Goal: Task Accomplishment & Management: Manage account settings

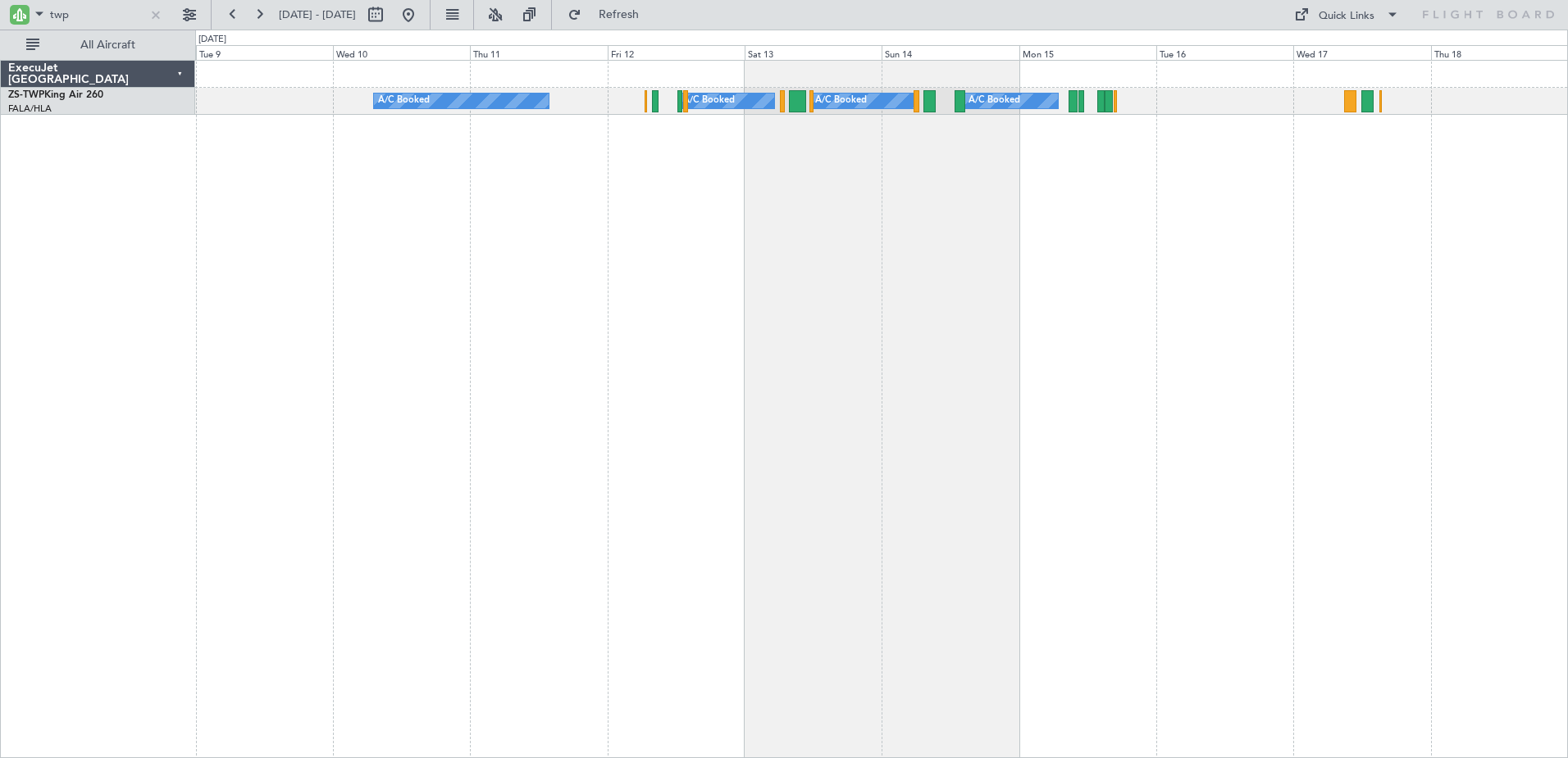
click at [622, 395] on div "A/C Booked A/C Booked A/C Booked A/C Booked" at bounding box center [882, 409] width 1372 height 698
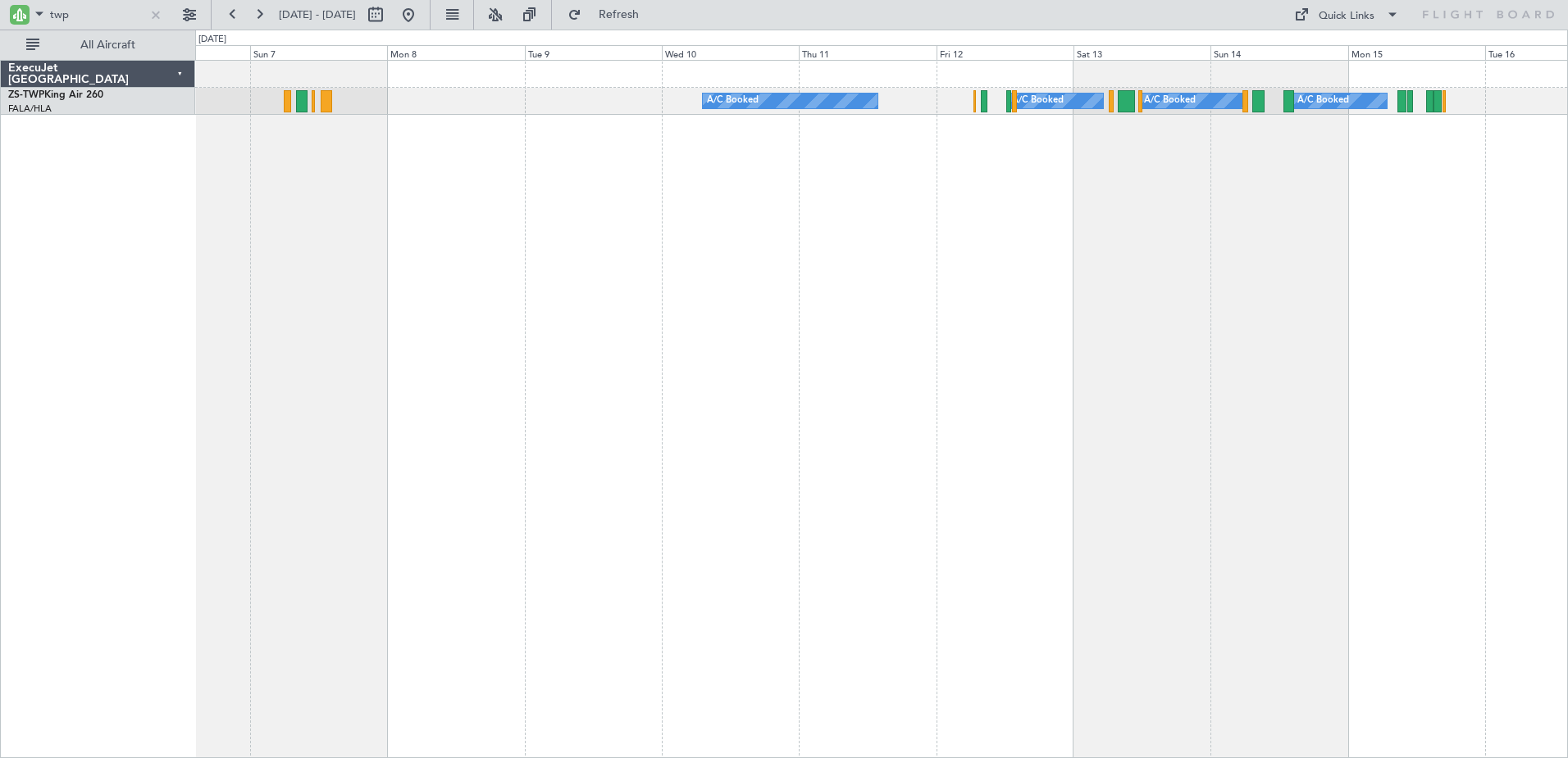
click at [1399, 284] on div "A/C Booked A/C Booked A/C Booked A/C Booked" at bounding box center [882, 409] width 1372 height 698
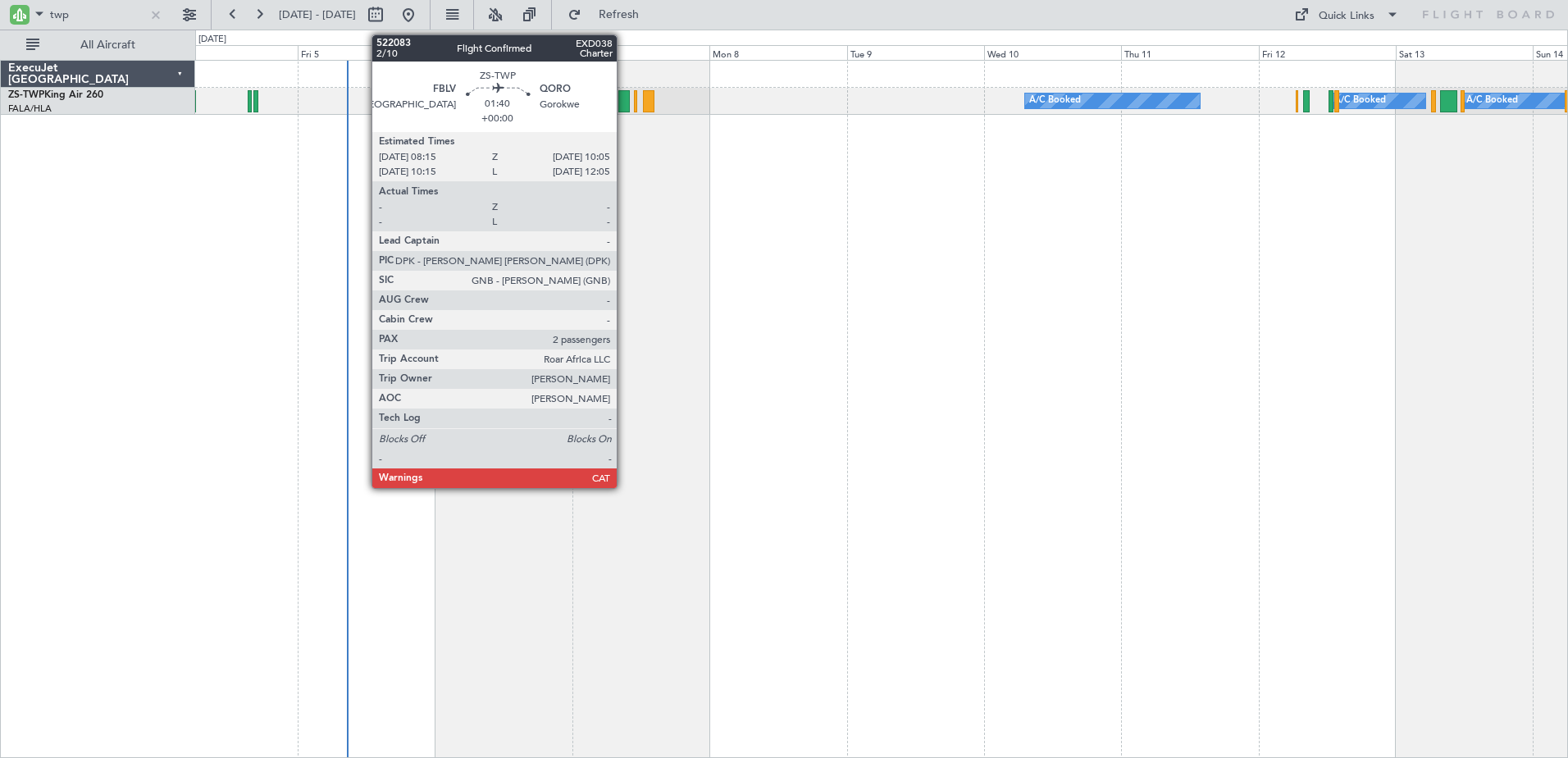
click at [624, 100] on div at bounding box center [623, 102] width 10 height 23
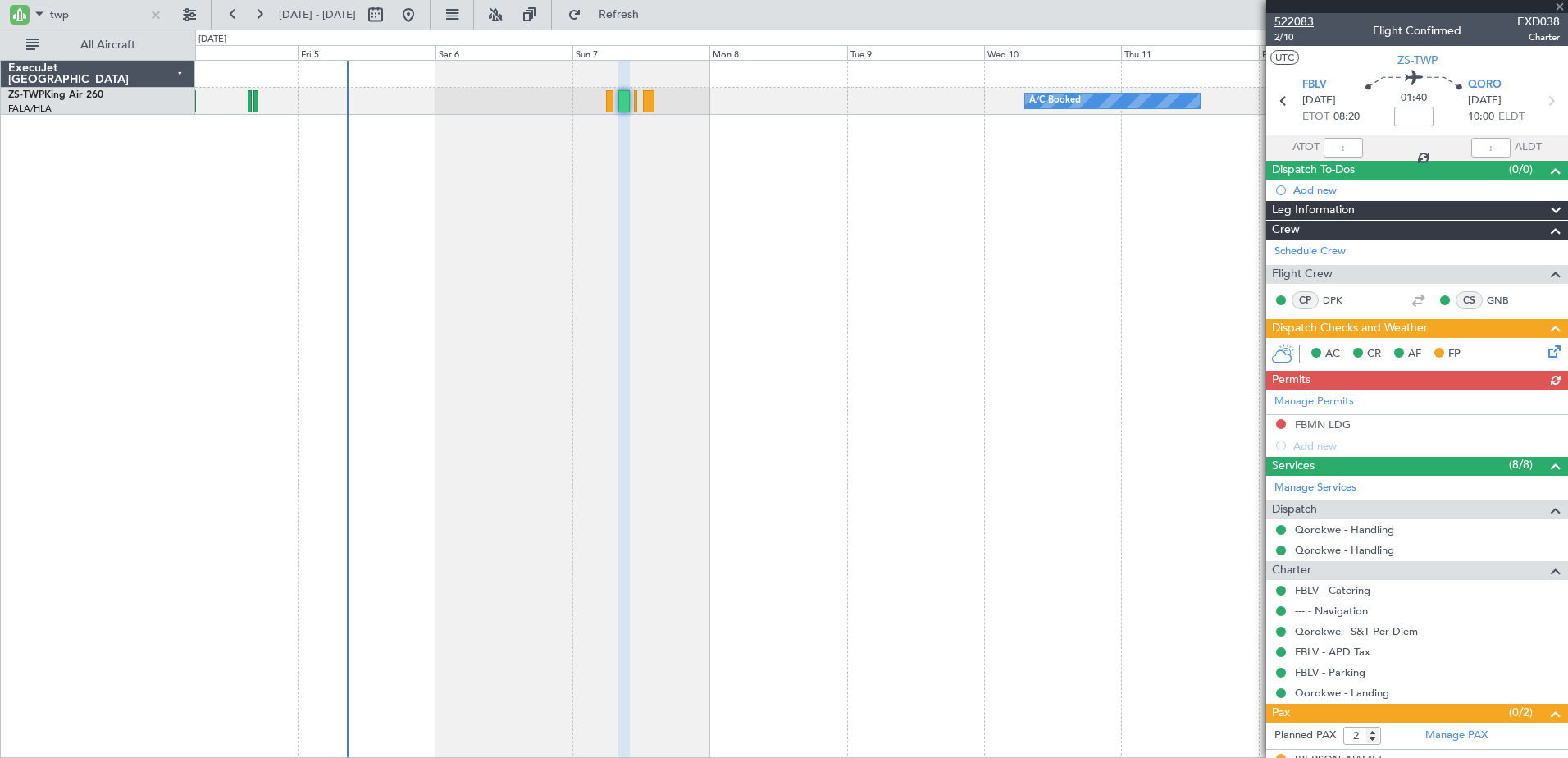
click at [1298, 20] on span "522083" at bounding box center [1294, 22] width 39 height 17
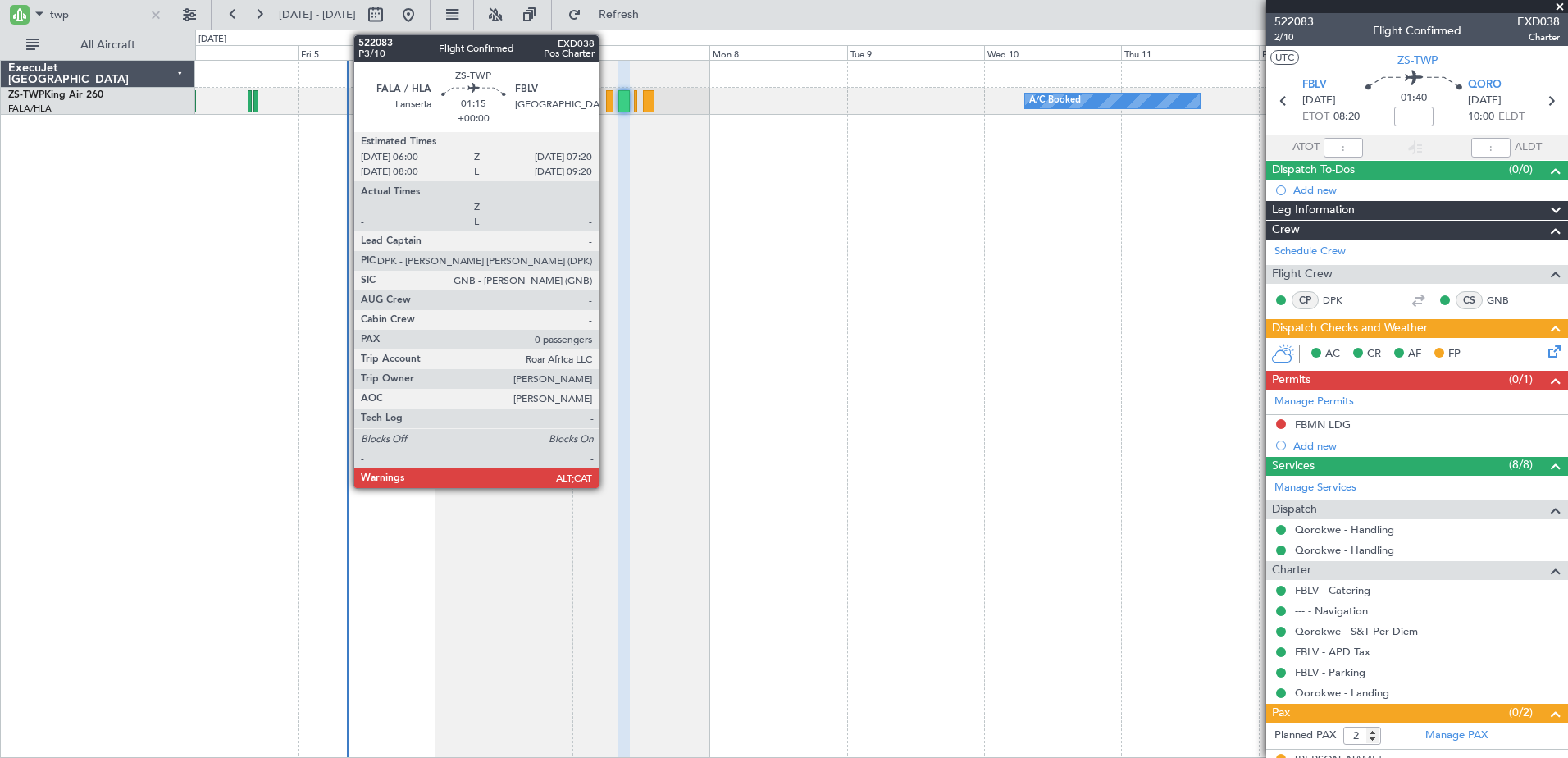
click at [606, 100] on div at bounding box center [610, 102] width 8 height 23
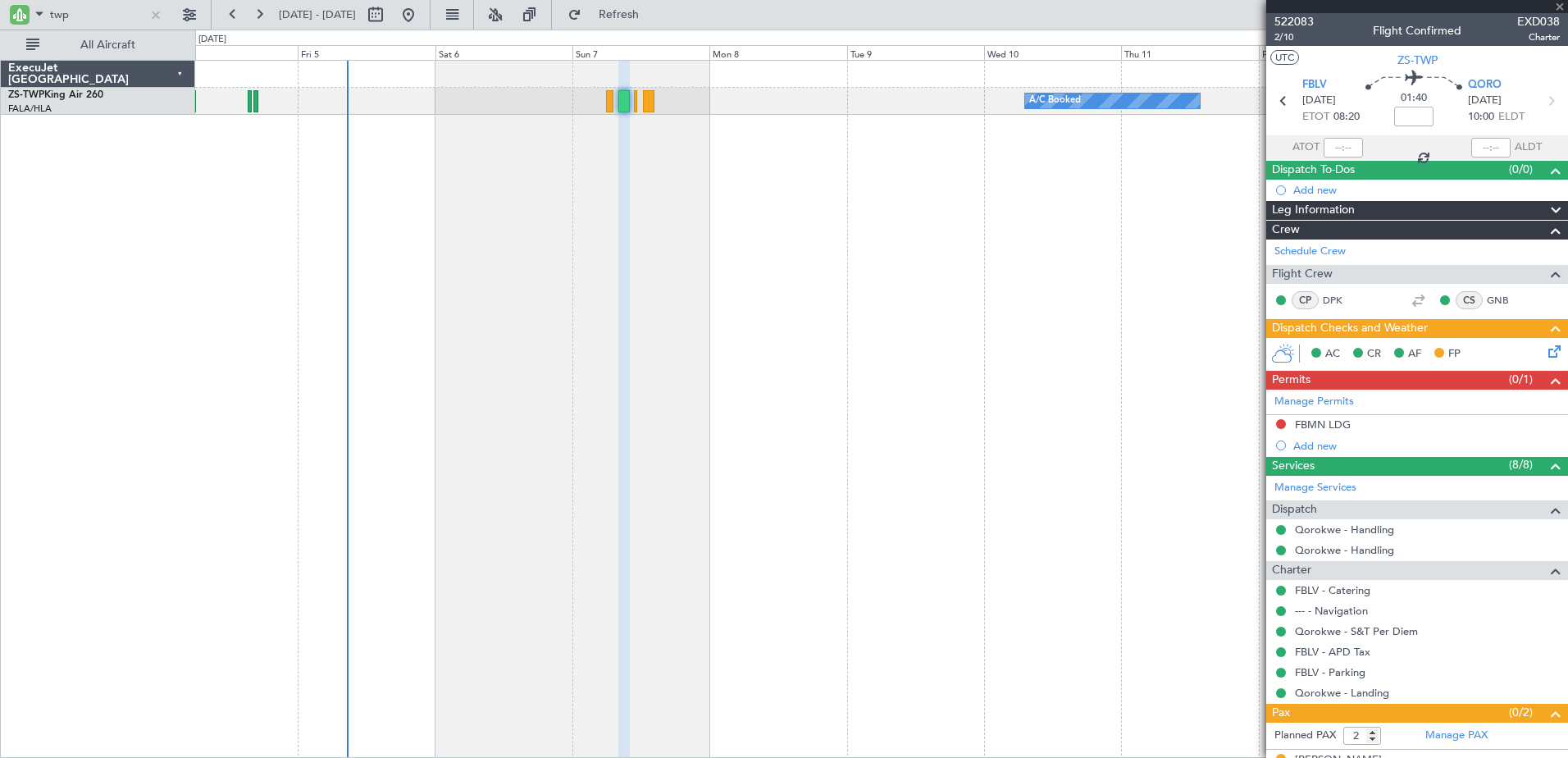
type input "0"
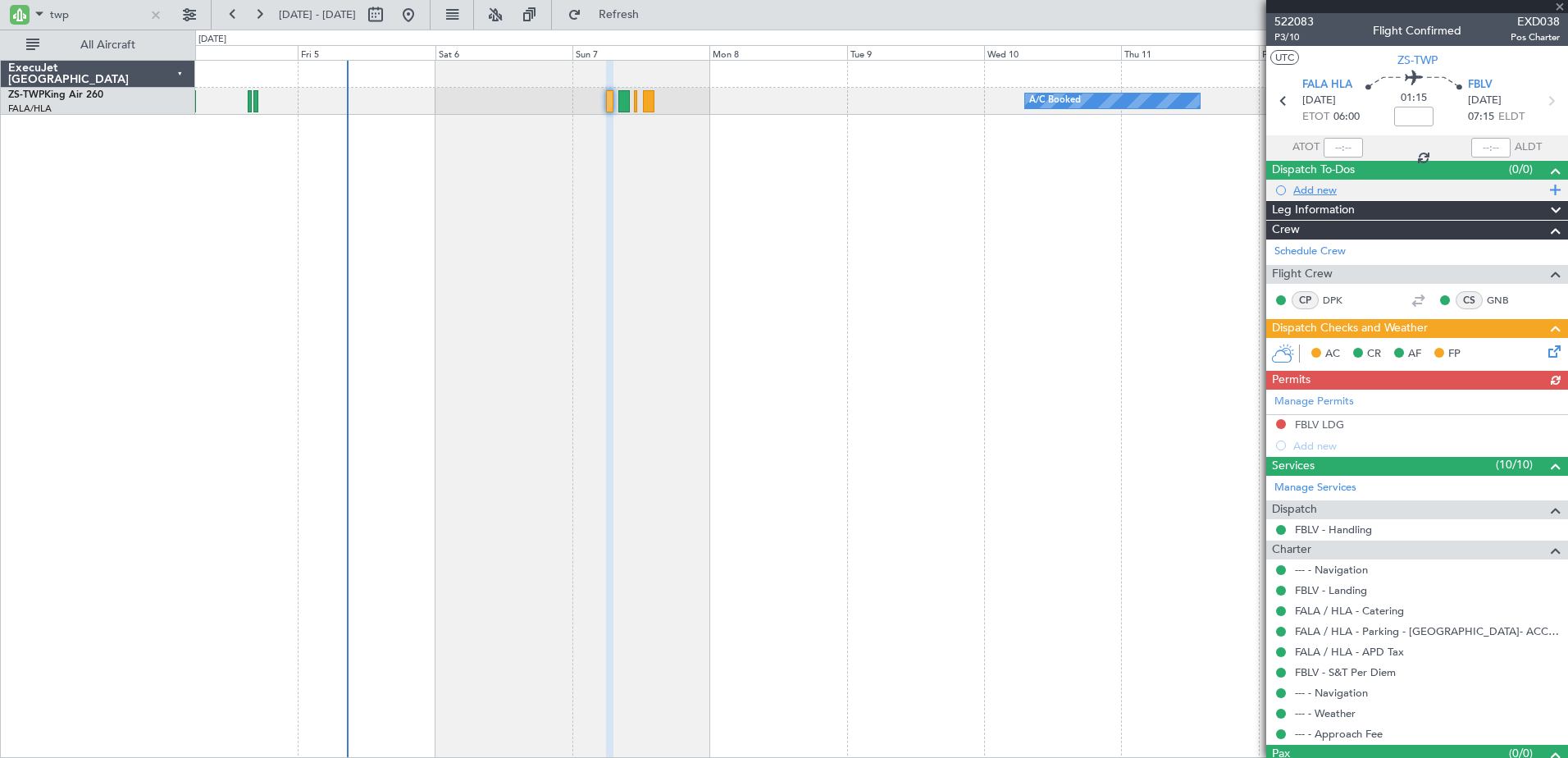
click at [1317, 190] on div "Add new" at bounding box center [1419, 190] width 252 height 14
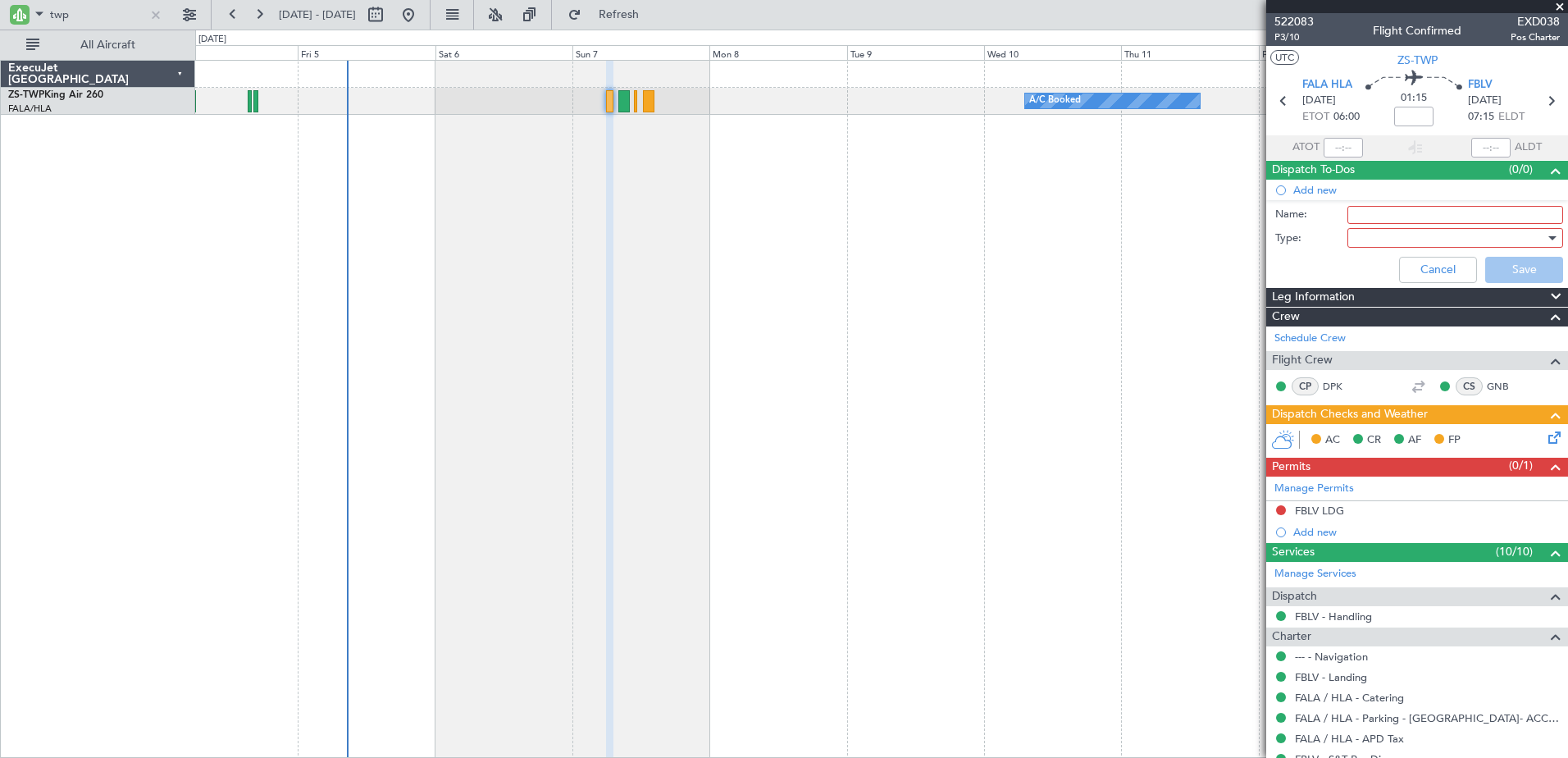
click at [1424, 214] on input "Name:" at bounding box center [1454, 214] width 215 height 18
type input "Roar Carpet"
click at [1395, 229] on div at bounding box center [1449, 238] width 191 height 24
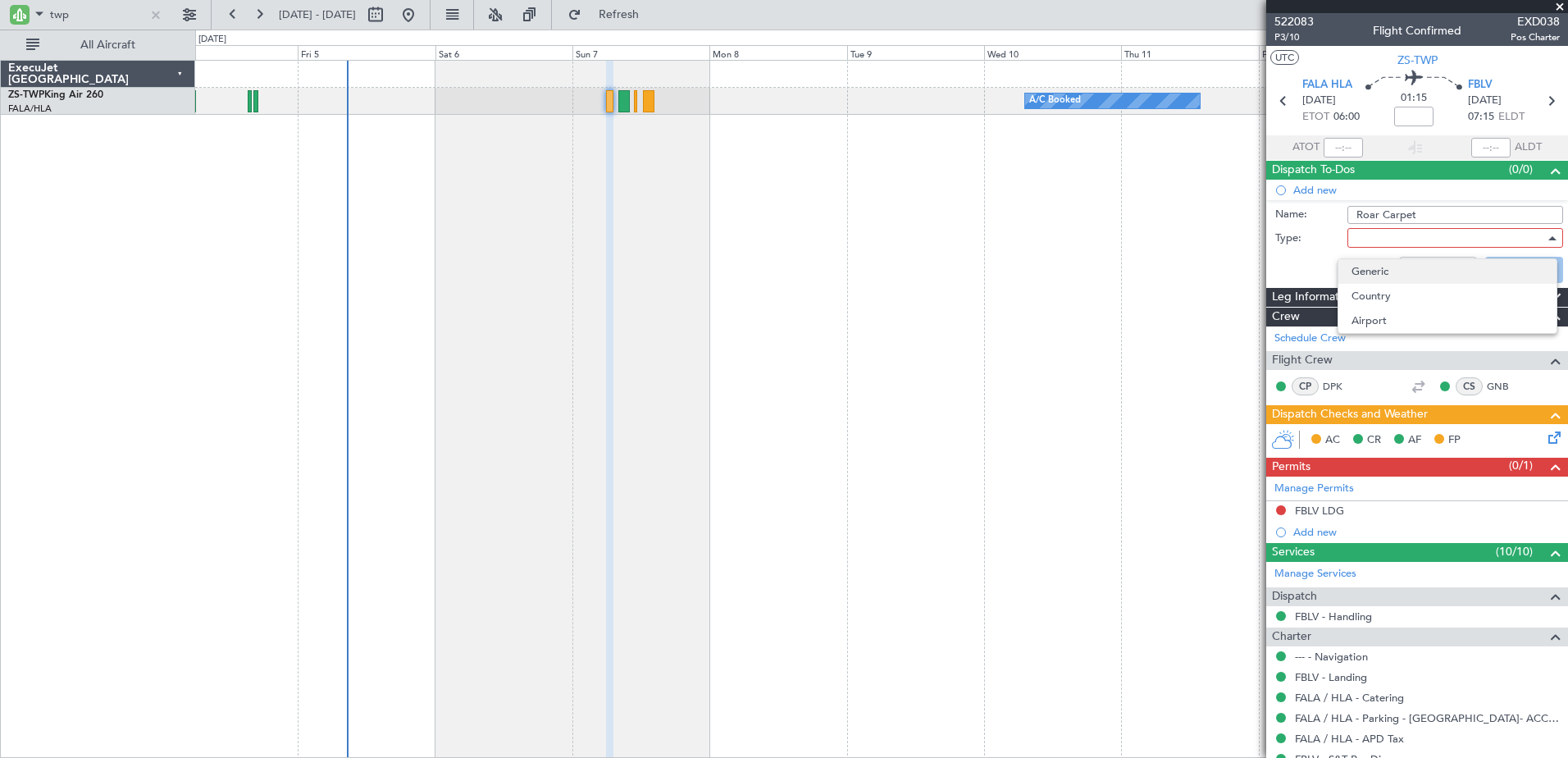
click at [1432, 273] on span "Generic" at bounding box center [1448, 272] width 192 height 24
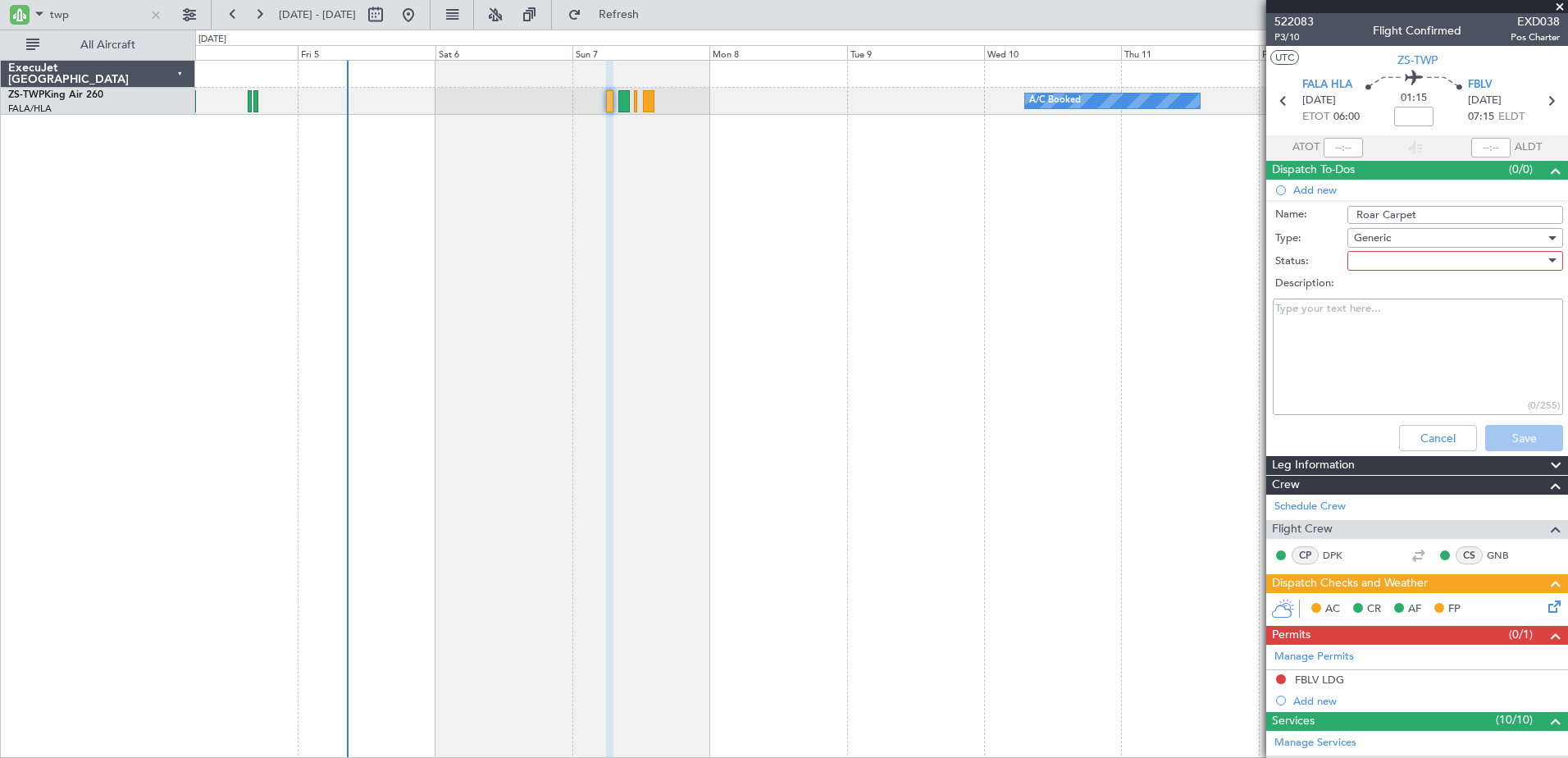
click at [1464, 261] on div at bounding box center [1449, 261] width 191 height 24
click at [1460, 292] on span "Not Started" at bounding box center [1448, 293] width 192 height 24
click at [1482, 332] on textarea "Description:" at bounding box center [1418, 357] width 290 height 118
type textarea "Please dont forget to load the Roar carpet"
click at [1536, 439] on button "Save" at bounding box center [1524, 438] width 78 height 26
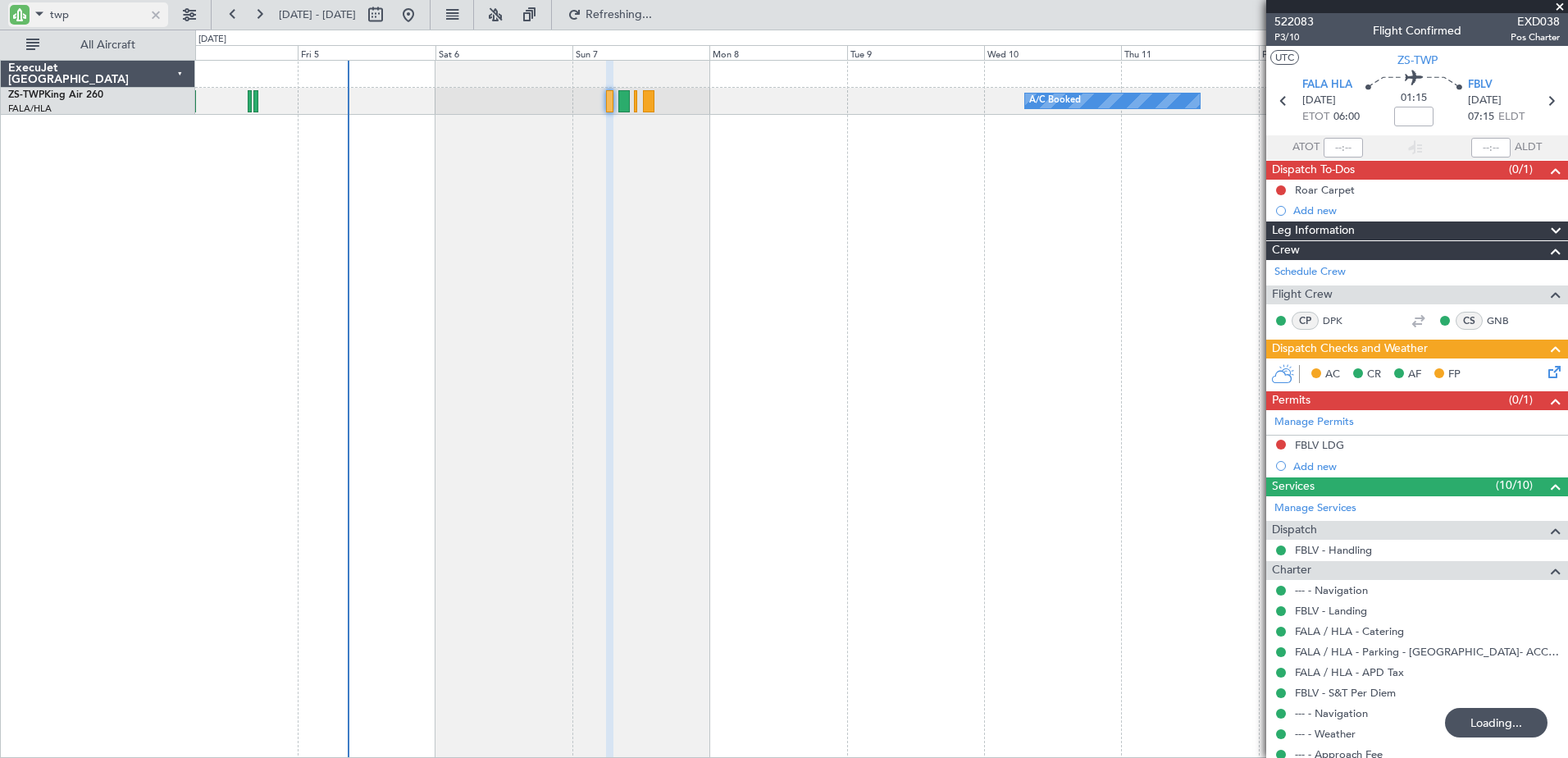
click at [57, 11] on input "twp" at bounding box center [97, 15] width 94 height 24
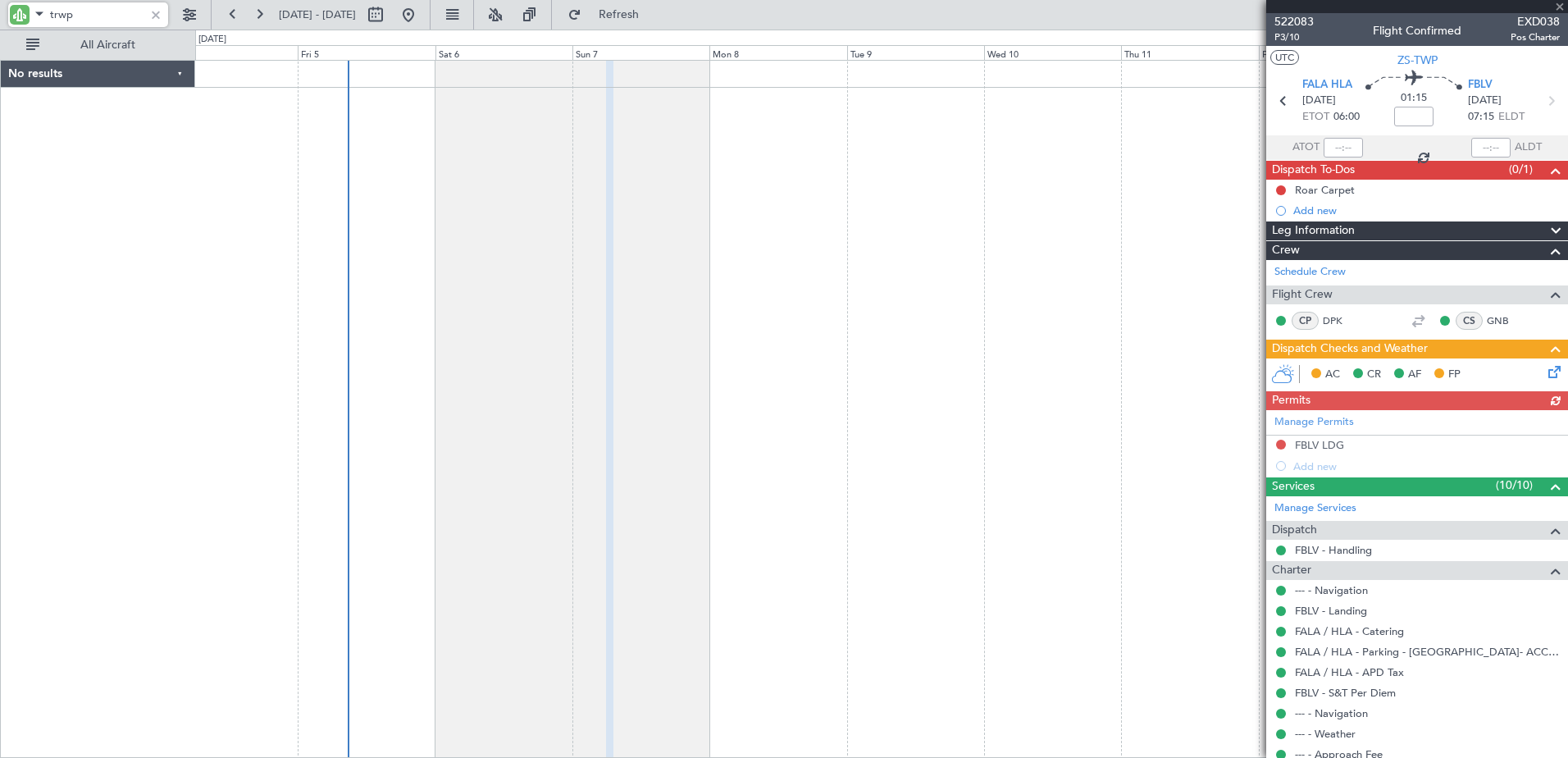
click at [57, 11] on input "trwp" at bounding box center [97, 15] width 94 height 24
click at [61, 25] on input "trwp" at bounding box center [97, 15] width 94 height 24
click at [61, 17] on input "trwp" at bounding box center [97, 15] width 94 height 24
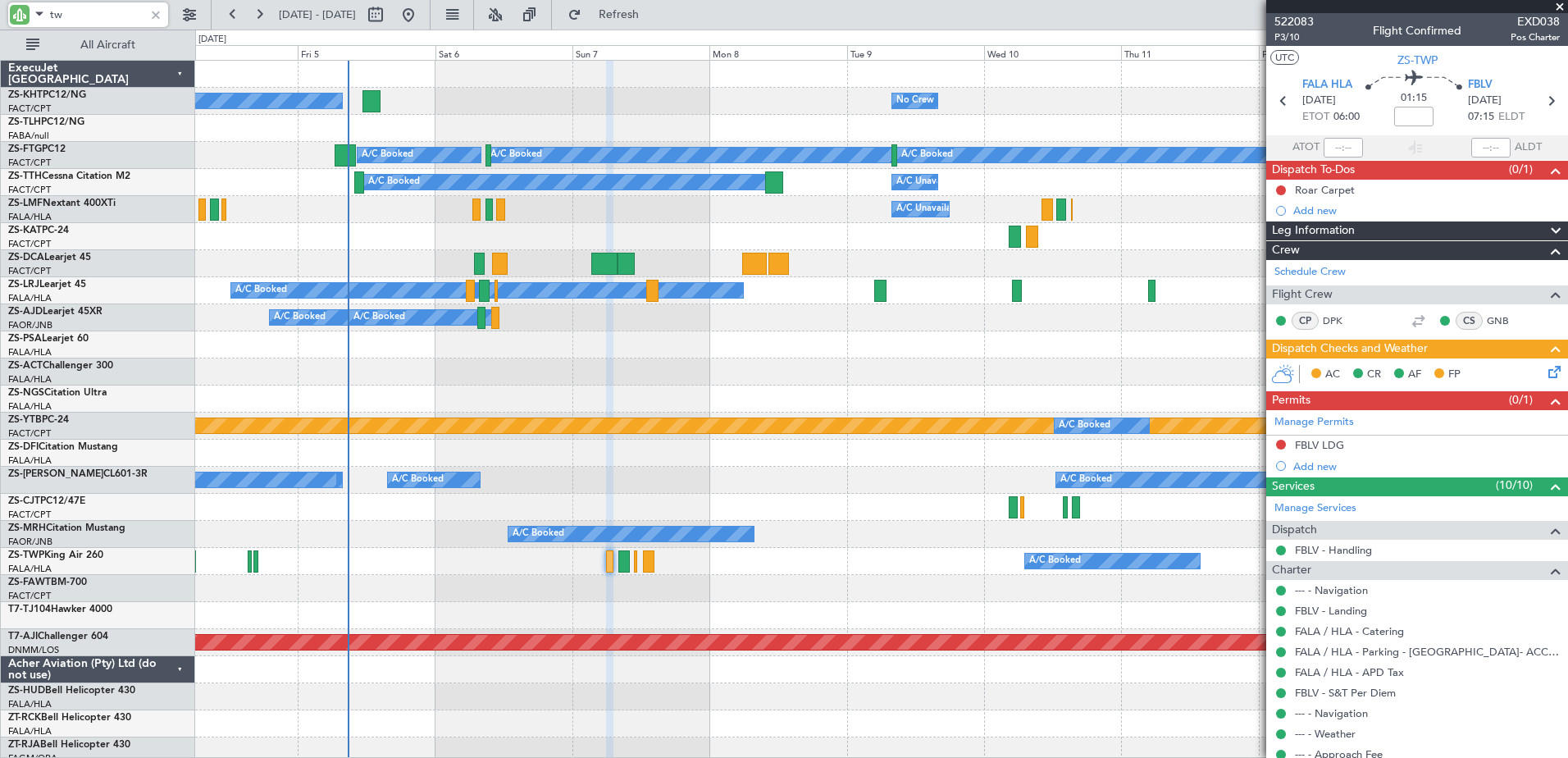
type input "twp"
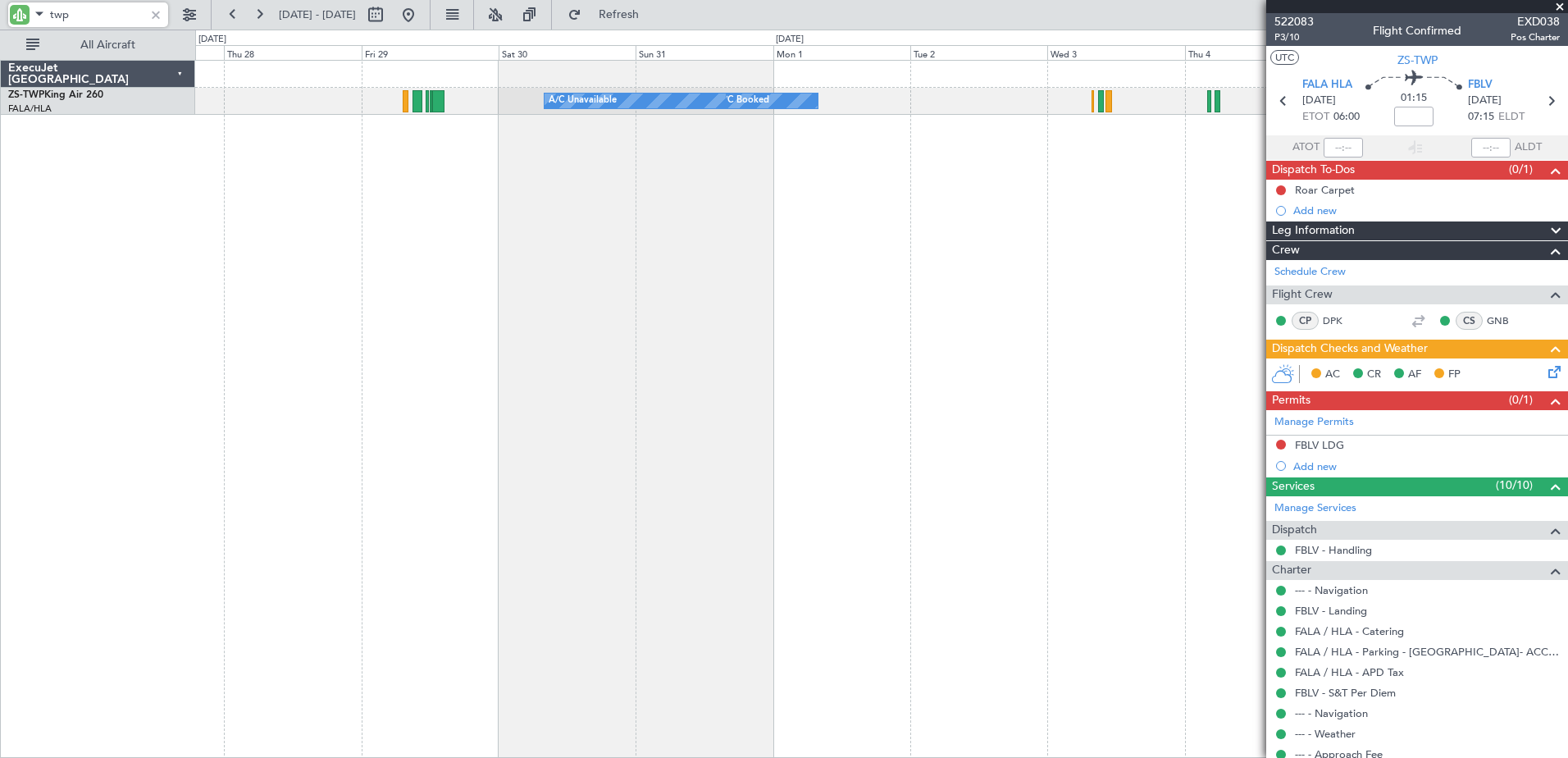
click at [1567, 321] on html "twp [DATE] - [DATE] Refresh Quick Links All Aircraft A/C Booked A/C Booked A/C …" at bounding box center [784, 379] width 1568 height 758
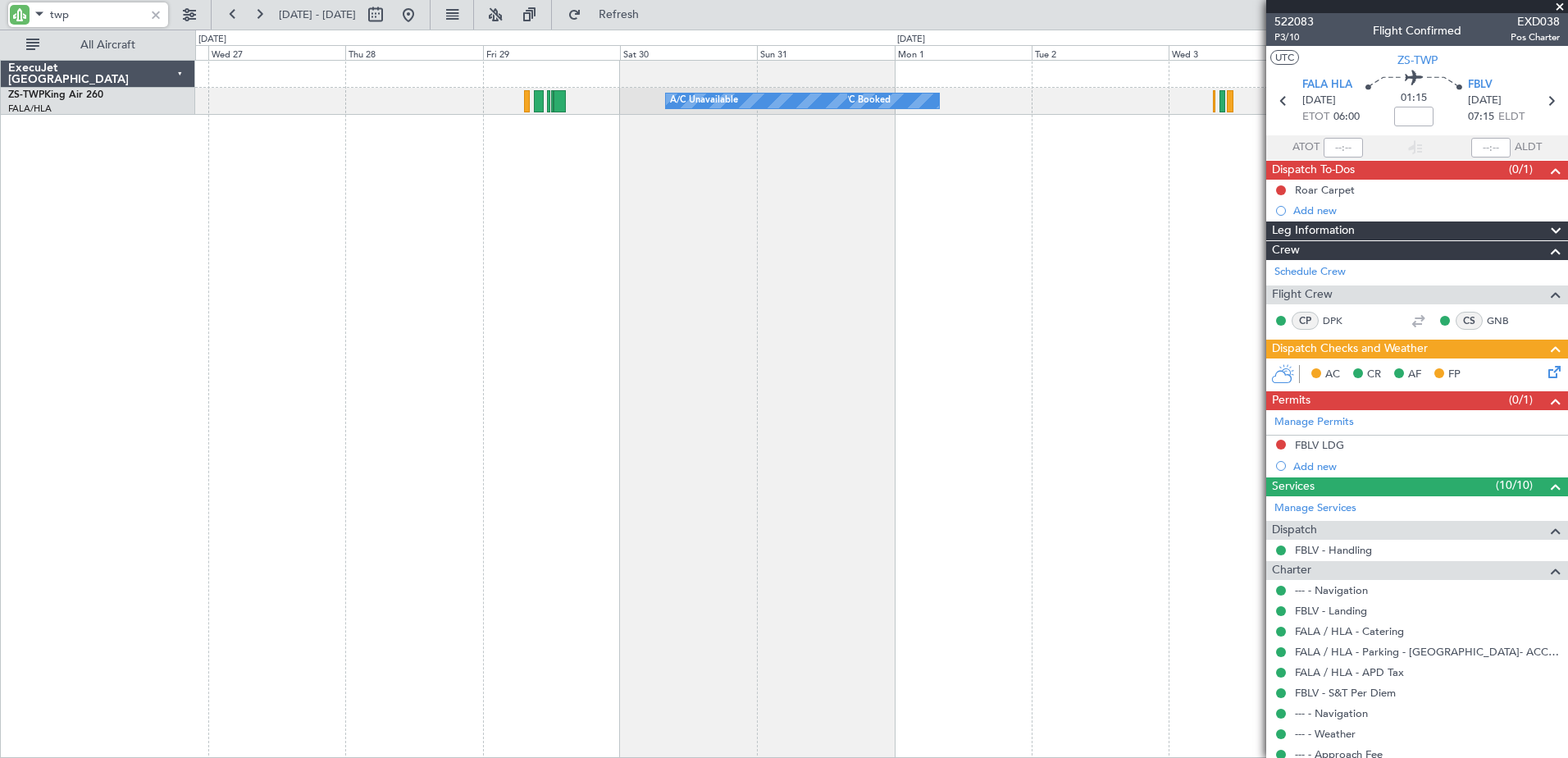
click at [1516, 437] on fb-app "twp [DATE] - [DATE] Refresh Quick Links All Aircraft A/C Booked A/C Booked A/C …" at bounding box center [784, 385] width 1568 height 746
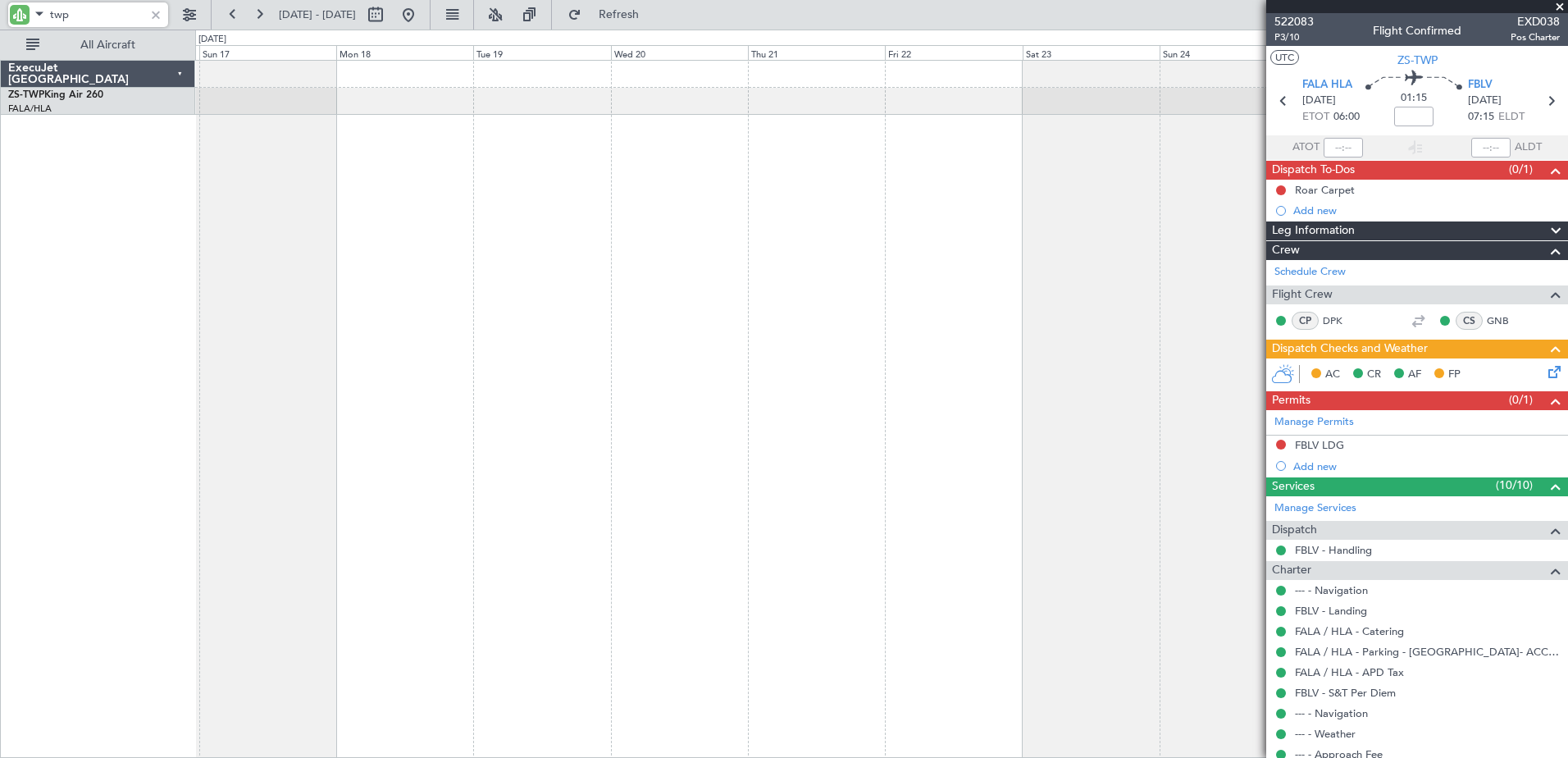
click at [1211, 448] on div at bounding box center [882, 409] width 1372 height 698
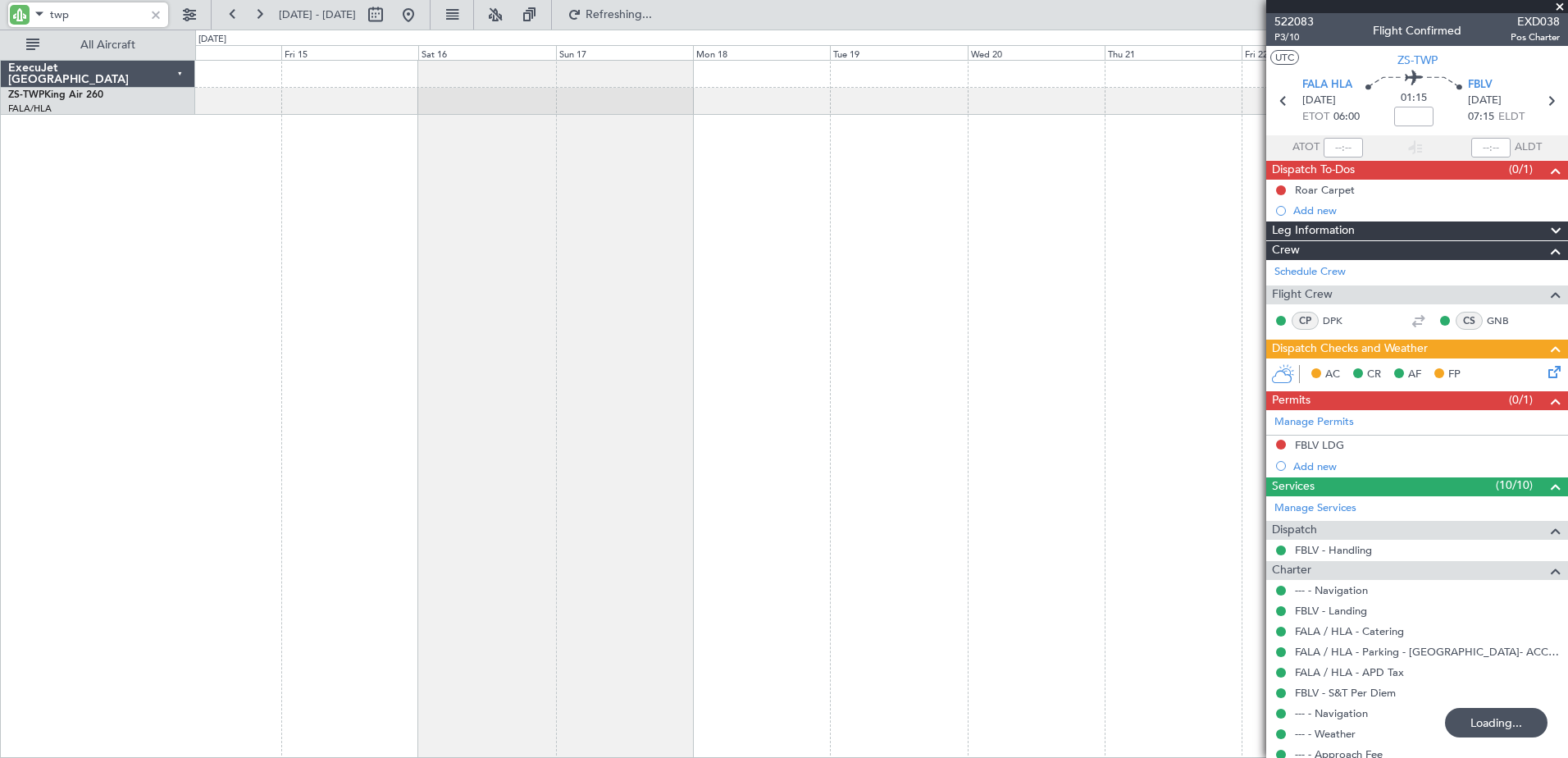
click at [612, 518] on div "ExecuJet [GEOGRAPHIC_DATA] ZS-TWP King Air 260 FALA/HLA Lanseria 0 0 Thu 14 Fri…" at bounding box center [784, 393] width 1568 height 729
click at [1284, 466] on fb-app "twp [DATE] - [DATE] Refreshing... Quick Links All Aircraft ExecuJet [GEOGRAPHIC…" at bounding box center [784, 385] width 1568 height 746
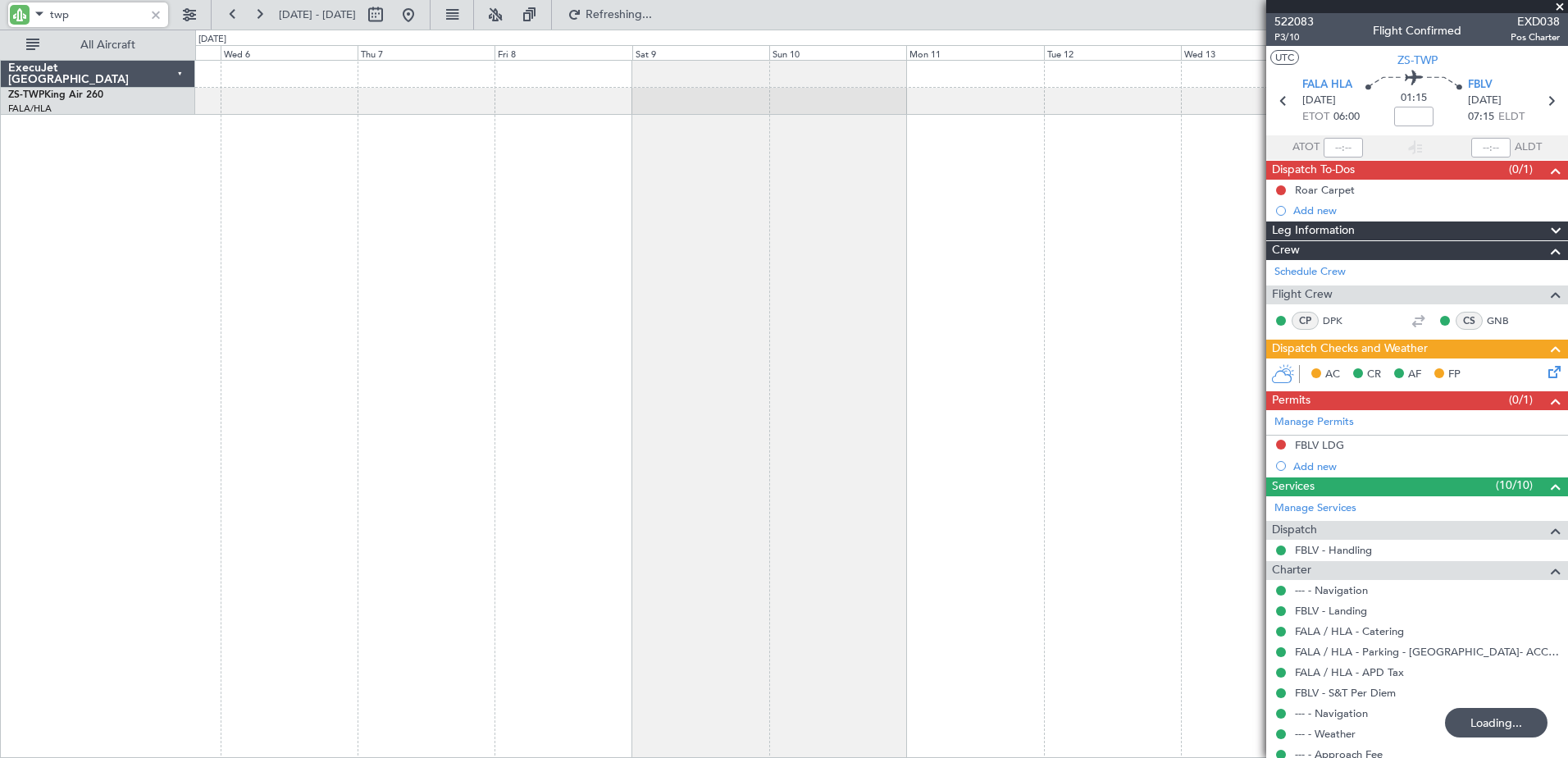
click at [1390, 433] on fb-app "twp [DATE] - [DATE] Refreshing... Quick Links All Aircraft ExecuJet [GEOGRAPHIC…" at bounding box center [784, 385] width 1568 height 746
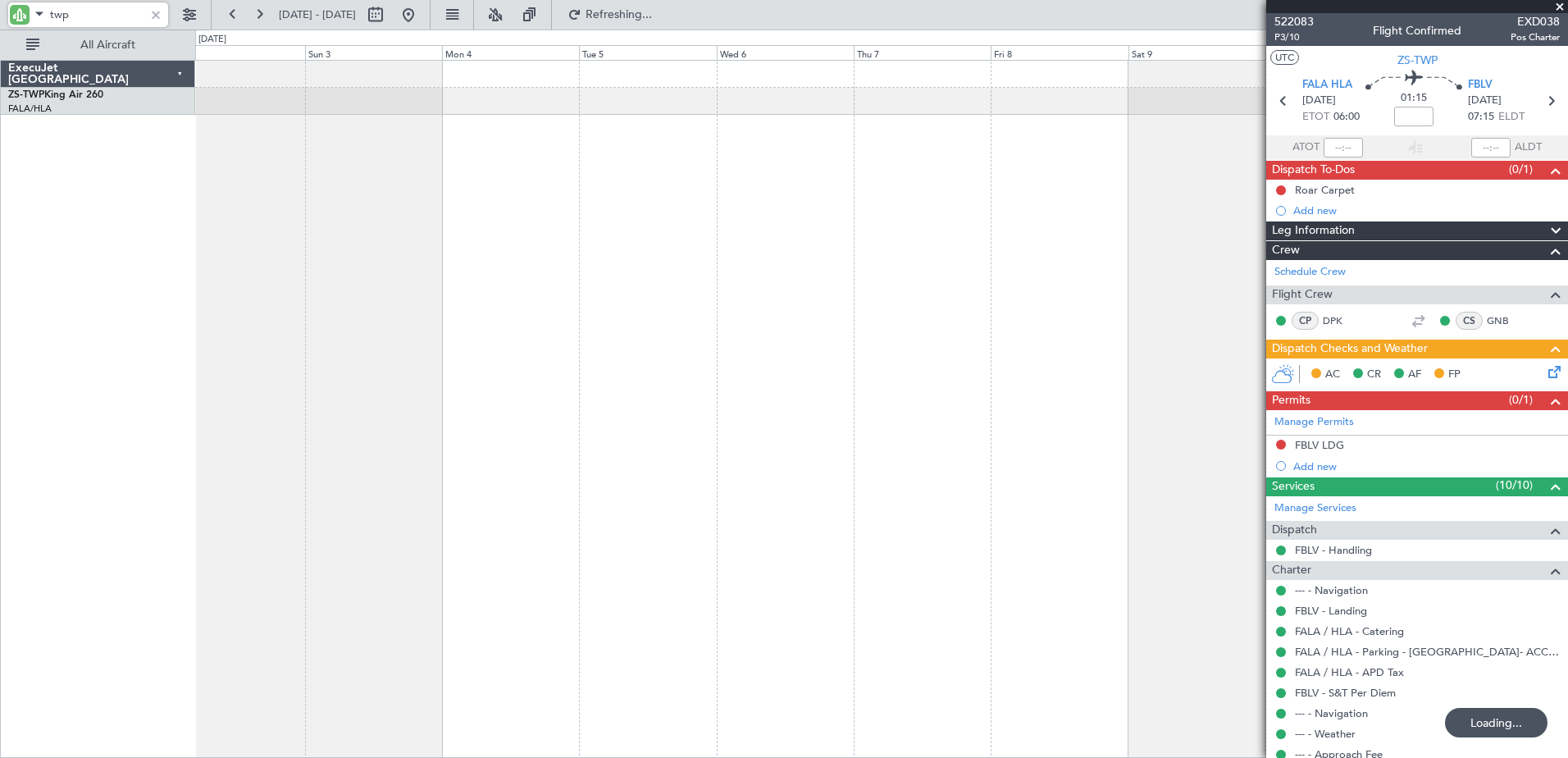
click at [1075, 462] on div at bounding box center [882, 409] width 1372 height 698
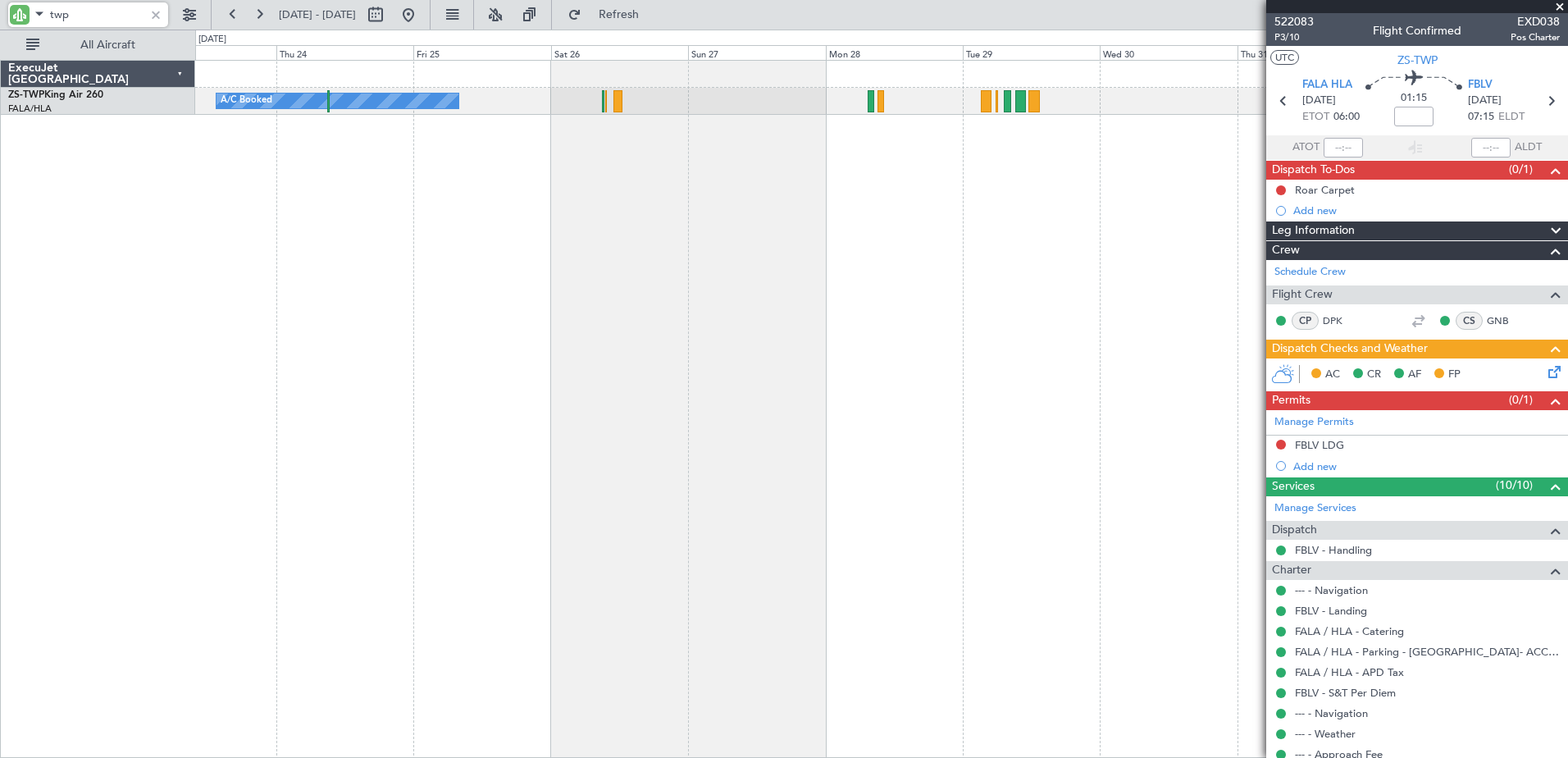
click at [992, 529] on div "A/C Booked A/C Booked A/C Booked A/C Booked" at bounding box center [882, 409] width 1372 height 698
click at [186, 20] on button at bounding box center [190, 15] width 26 height 26
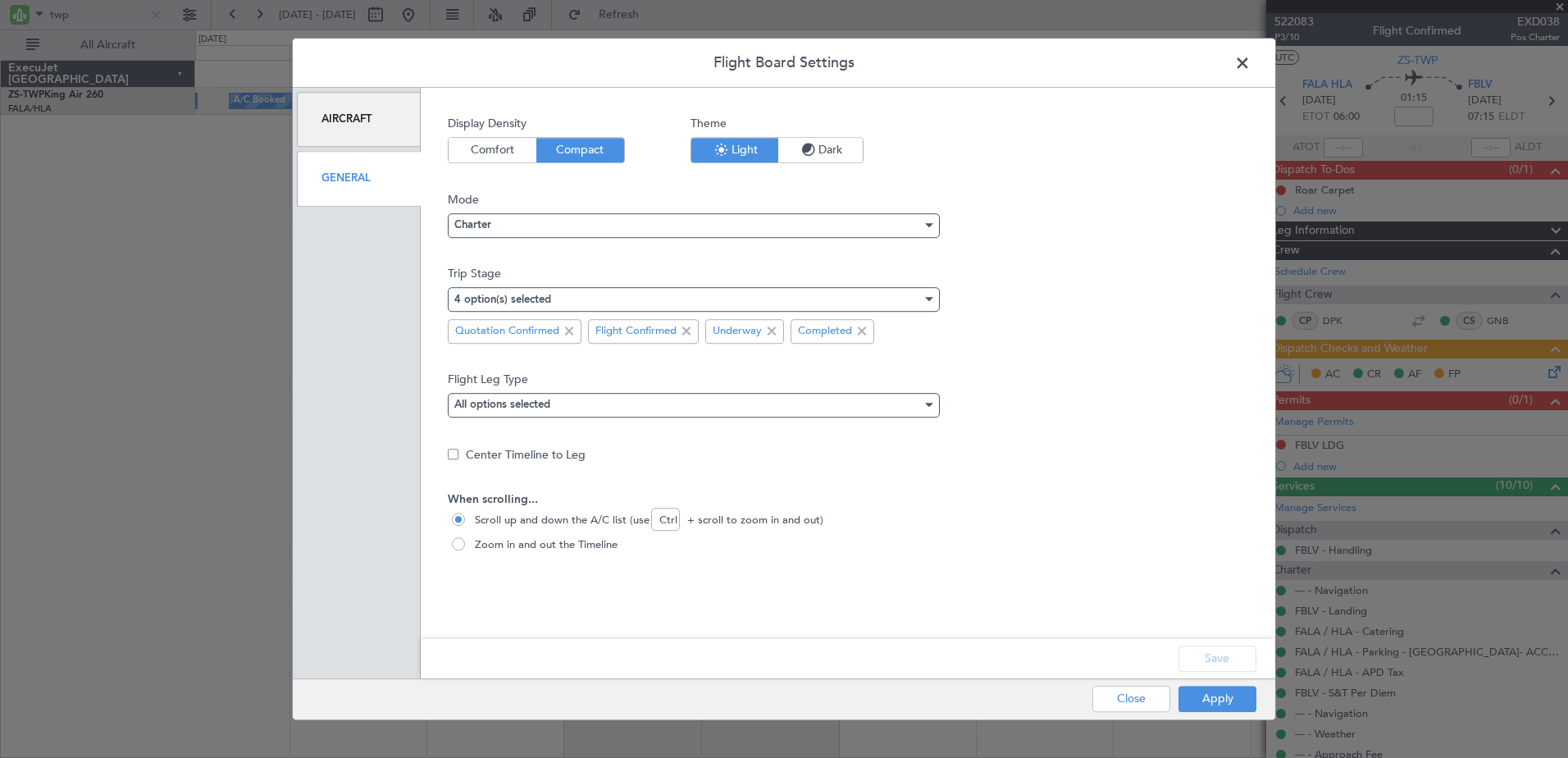
drag, startPoint x: 1236, startPoint y: 67, endPoint x: 1170, endPoint y: 122, distance: 85.9
click at [1250, 67] on span at bounding box center [1250, 67] width 0 height 33
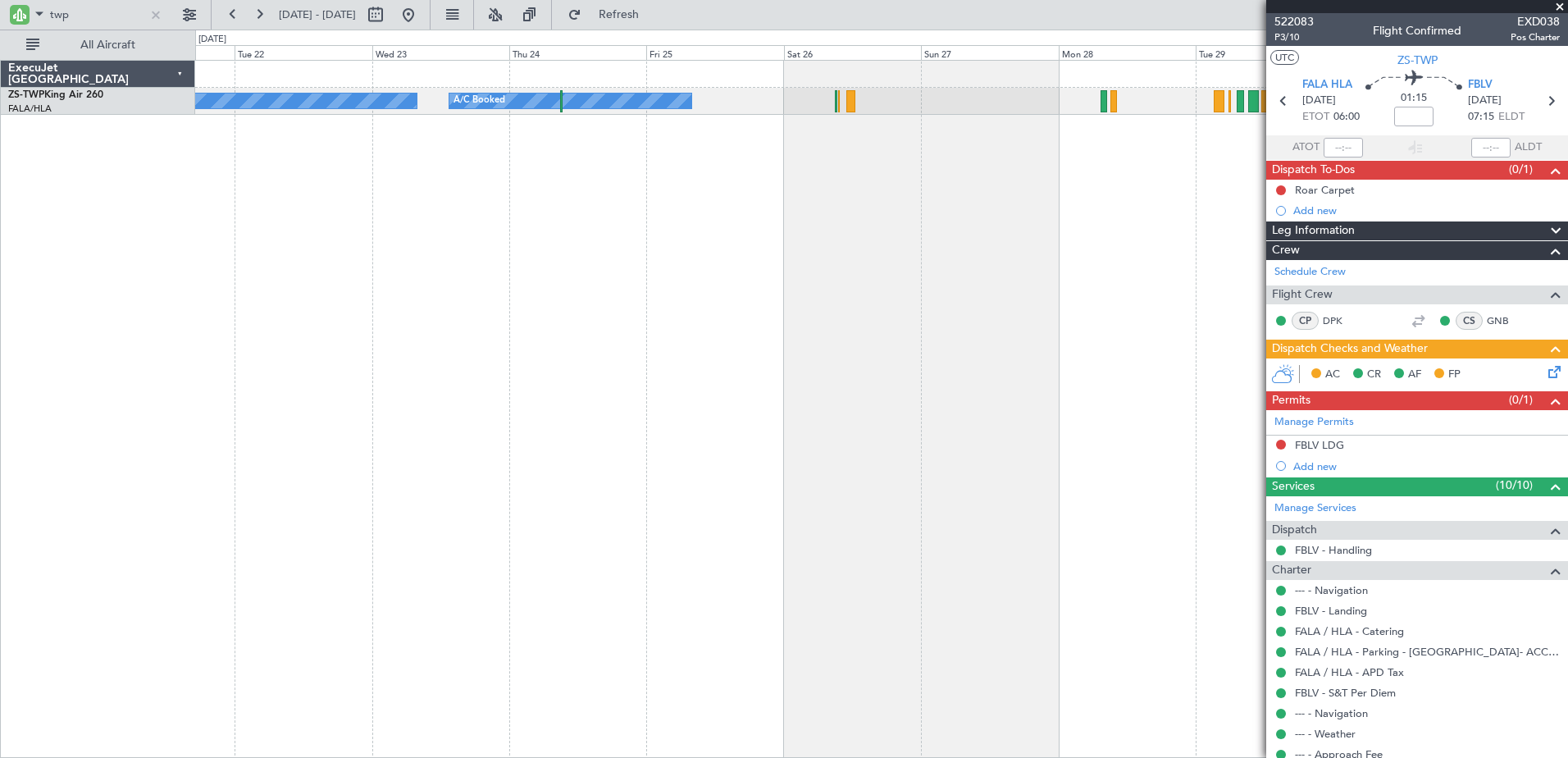
click at [997, 273] on div "A/C Booked A/C Booked A/C Booked" at bounding box center [882, 409] width 1372 height 698
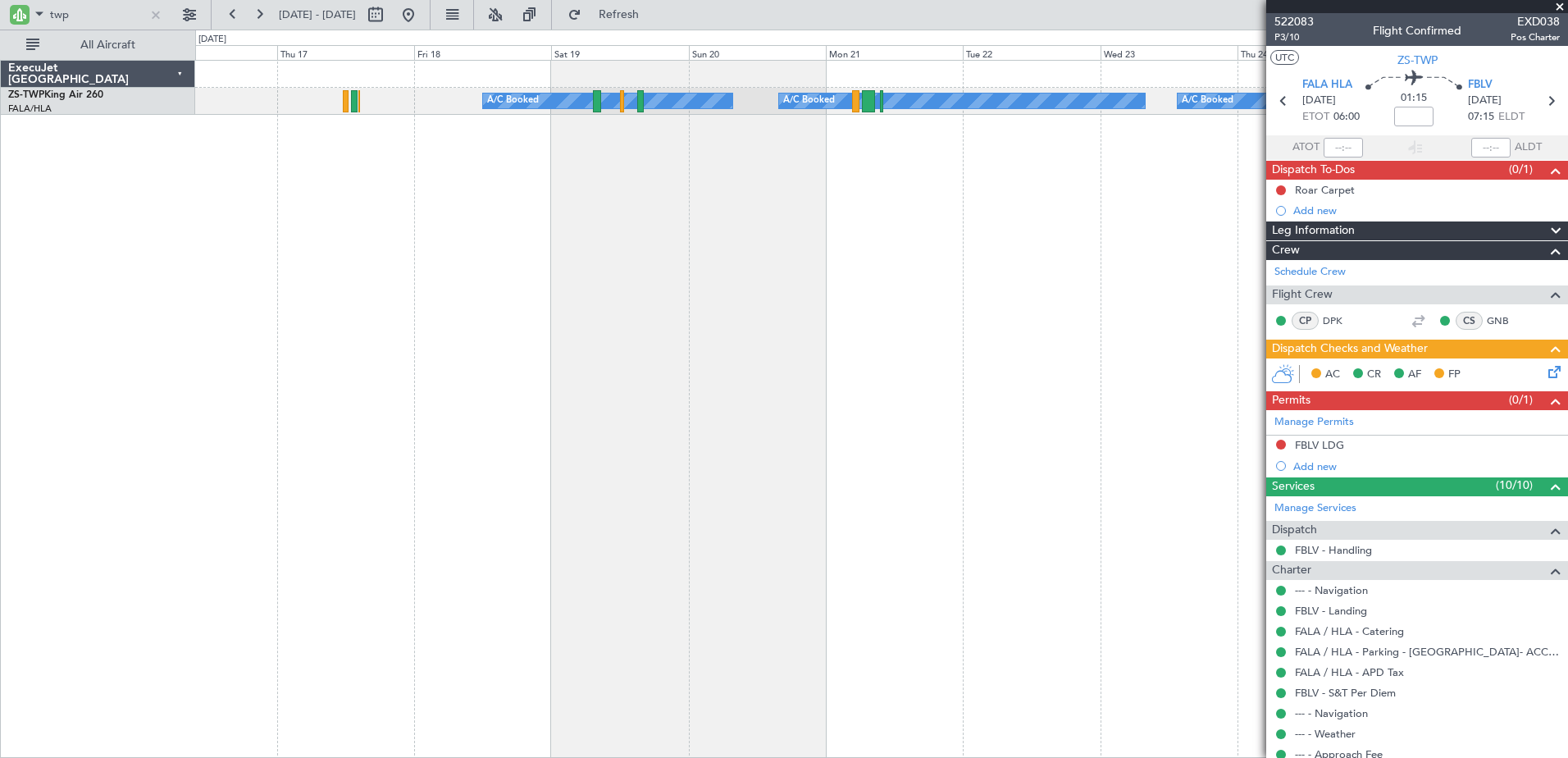
click at [727, 248] on div "A/C Booked A/C Booked A/C Booked" at bounding box center [882, 409] width 1372 height 698
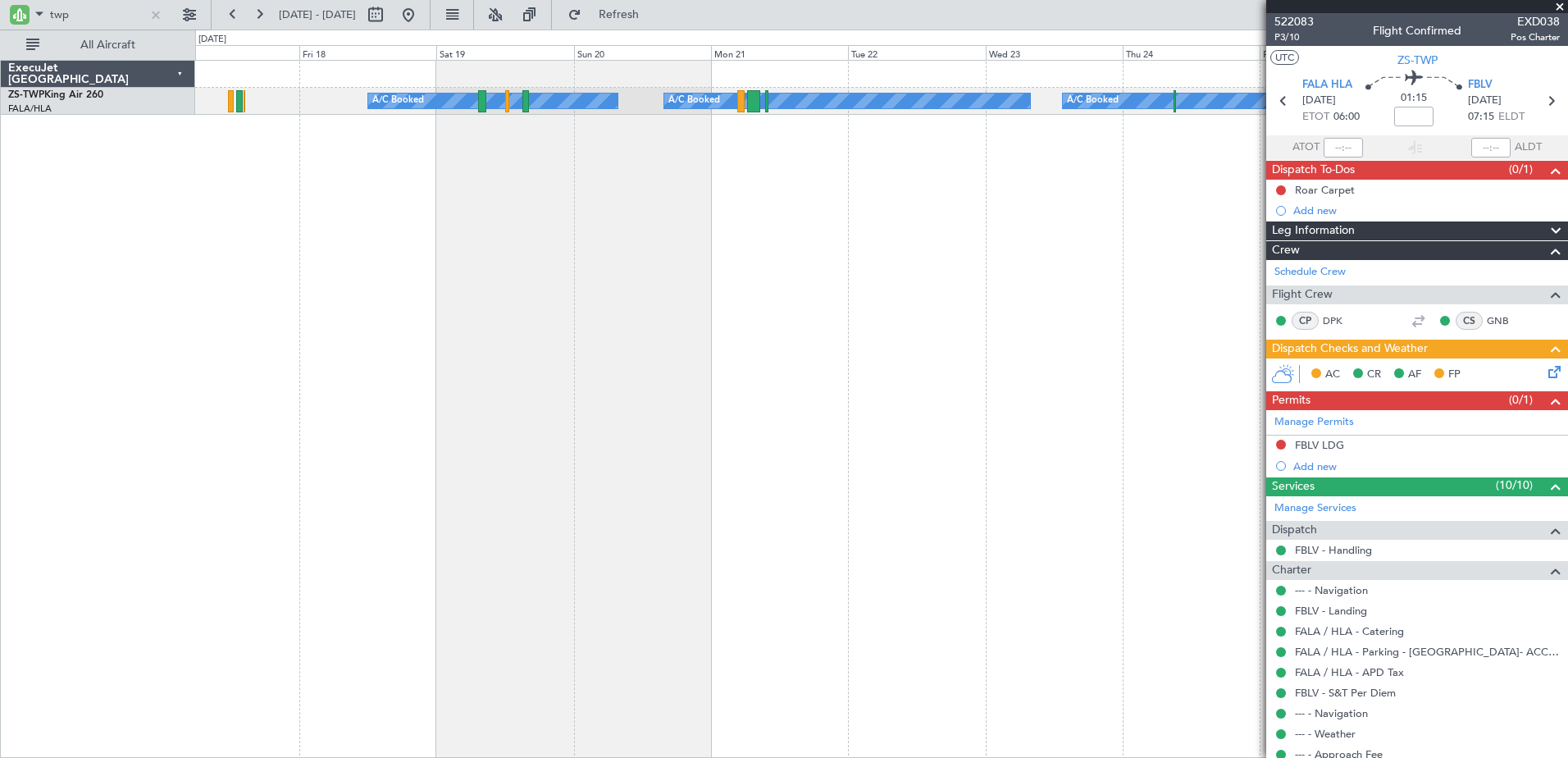
click at [859, 318] on div "A/C Booked A/C Booked A/C Booked" at bounding box center [882, 409] width 1372 height 698
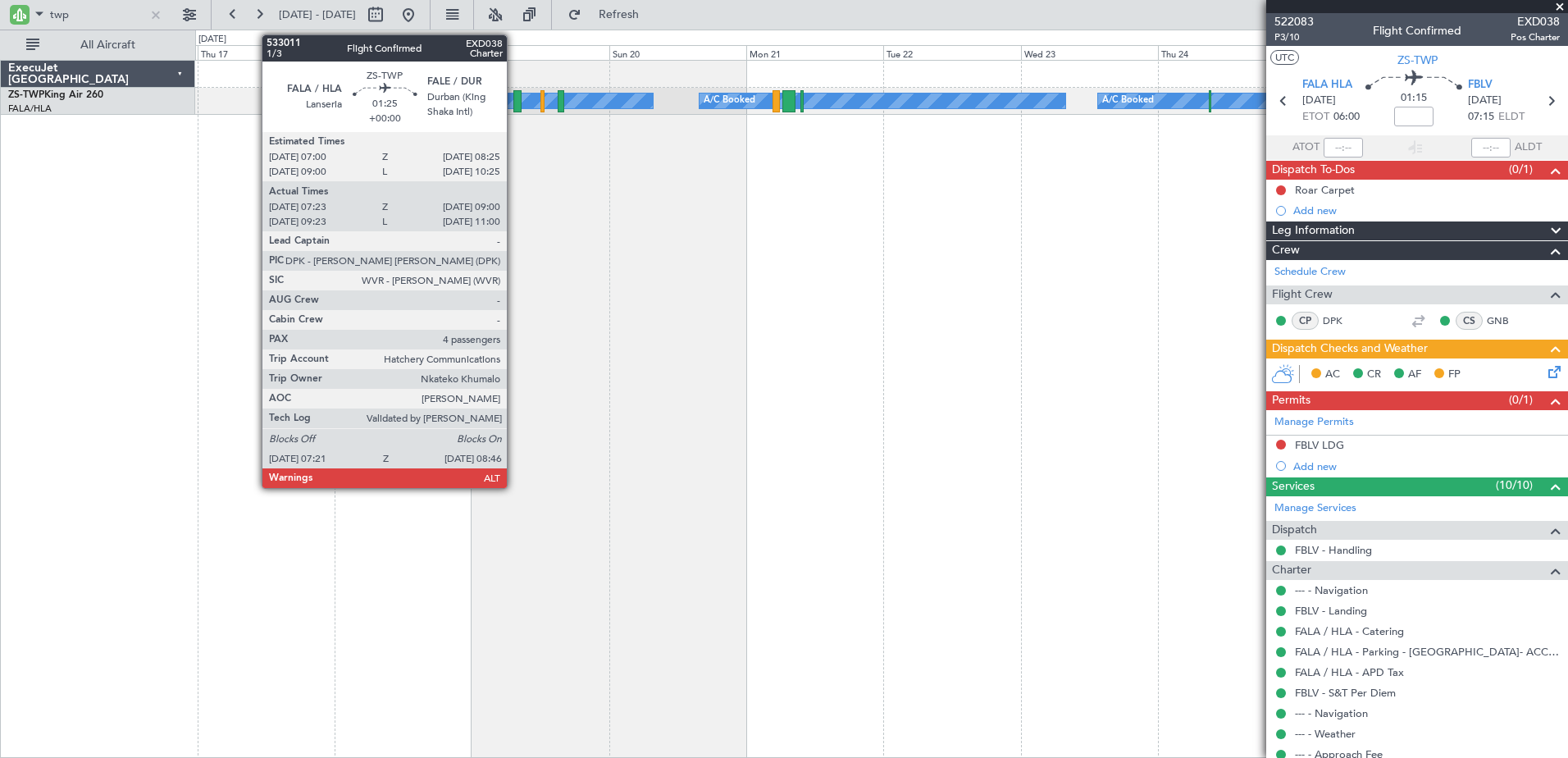
click at [514, 102] on div at bounding box center [517, 102] width 8 height 23
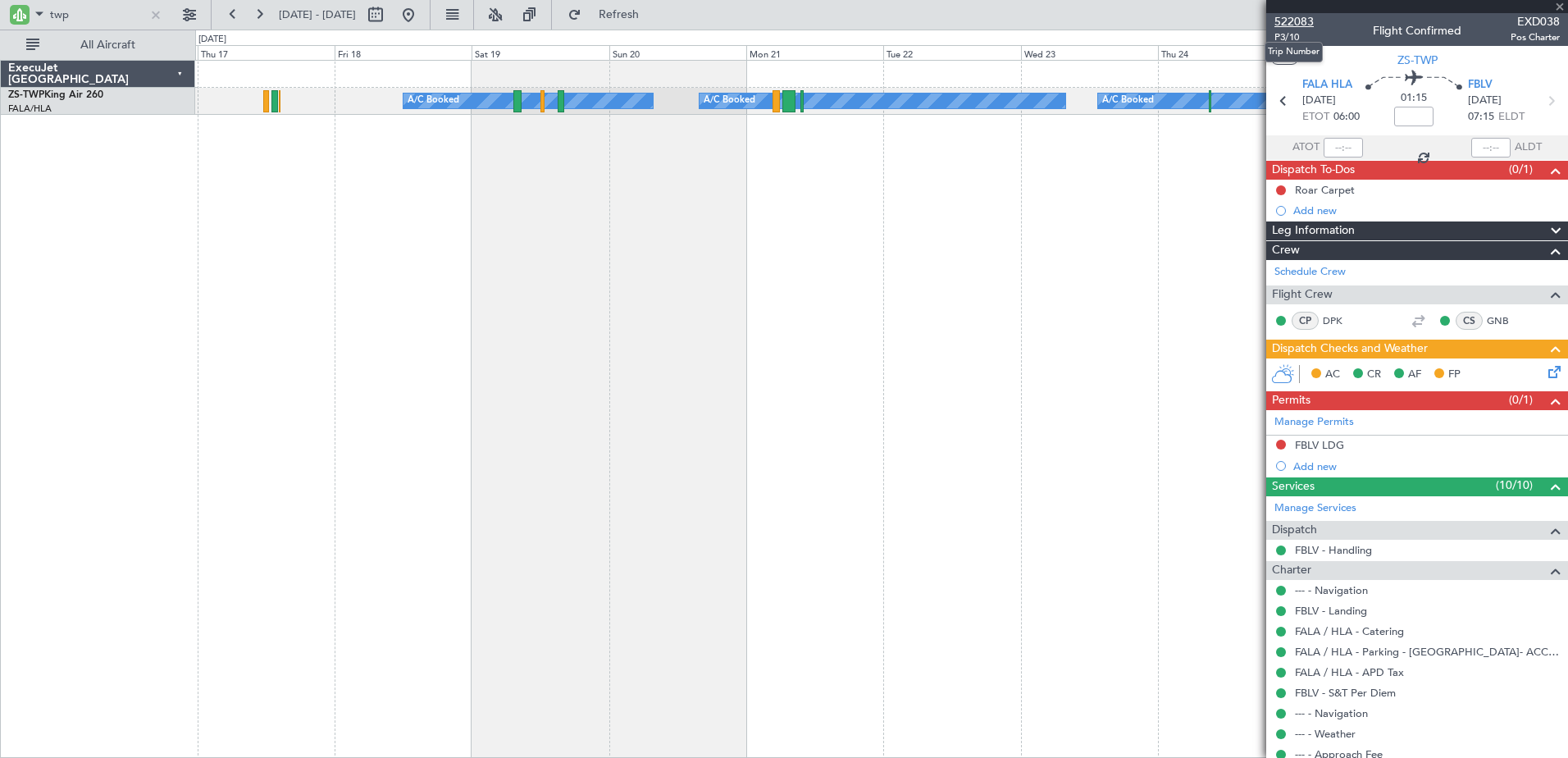
type input "07:23"
type input "09:00"
type input "4"
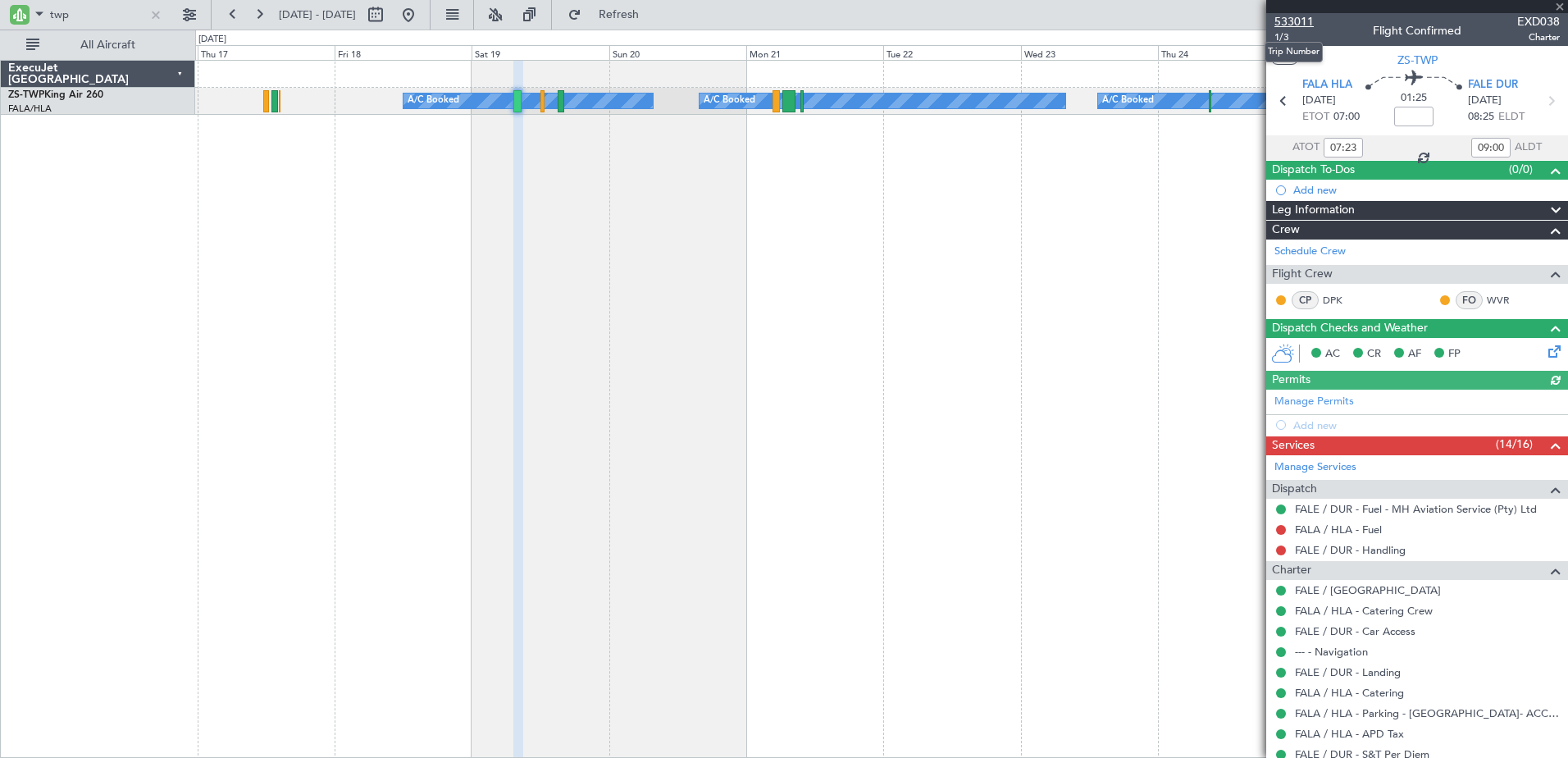
click at [1286, 16] on span "533011" at bounding box center [1294, 22] width 39 height 17
click at [421, 14] on button at bounding box center [408, 15] width 26 height 26
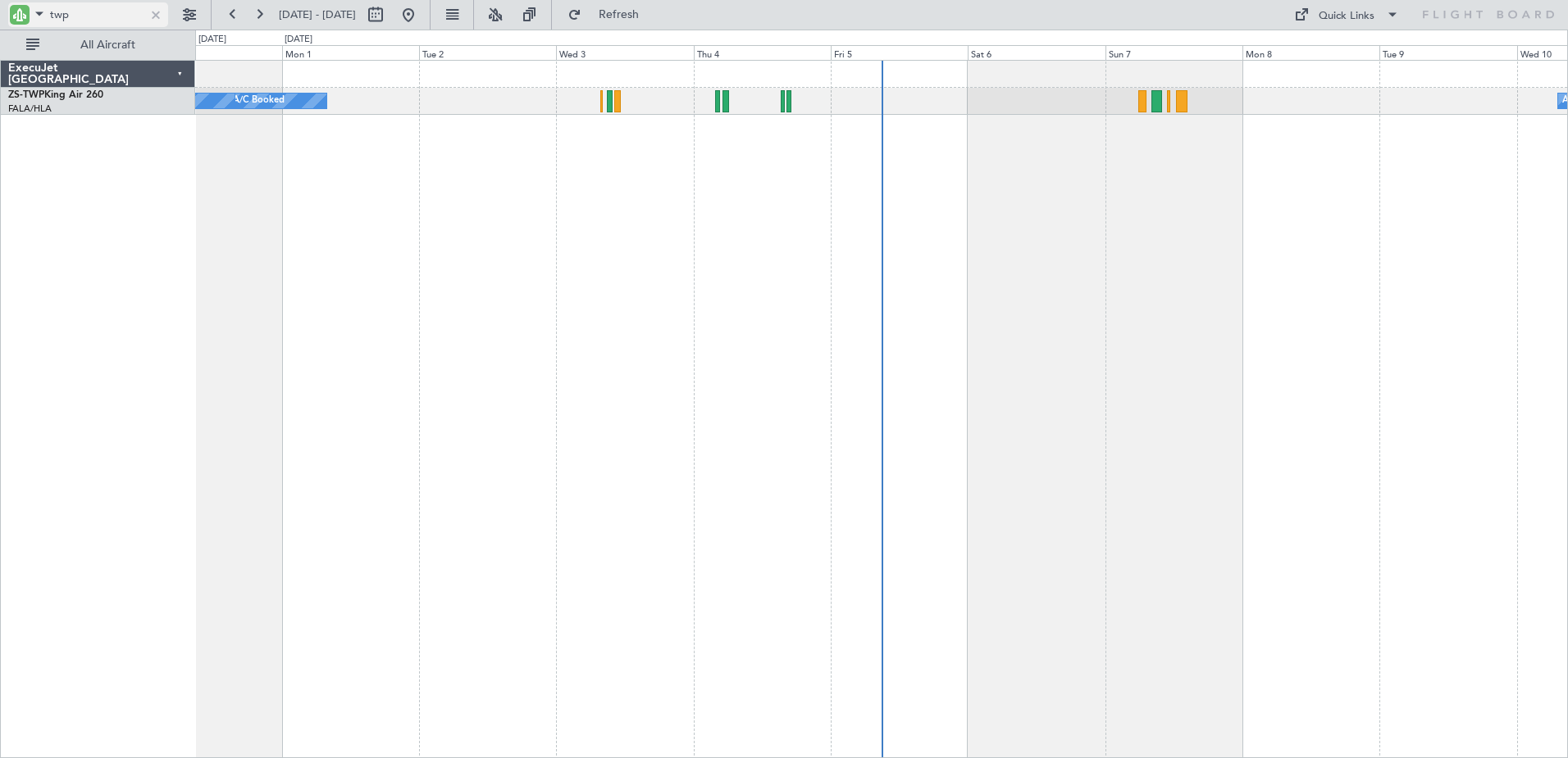
click at [31, 9] on span at bounding box center [39, 13] width 20 height 21
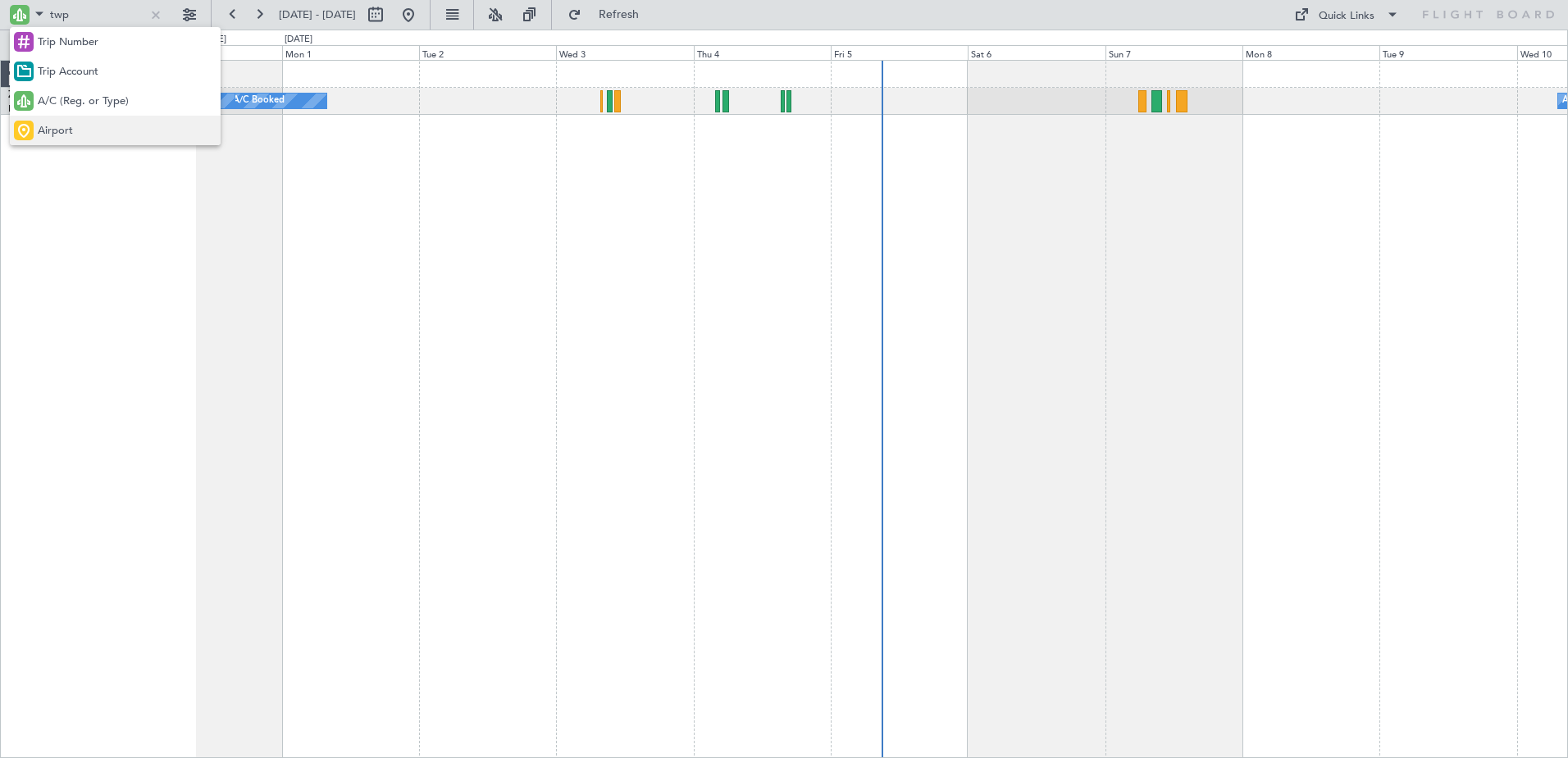
click at [111, 134] on div "Airport" at bounding box center [115, 130] width 211 height 29
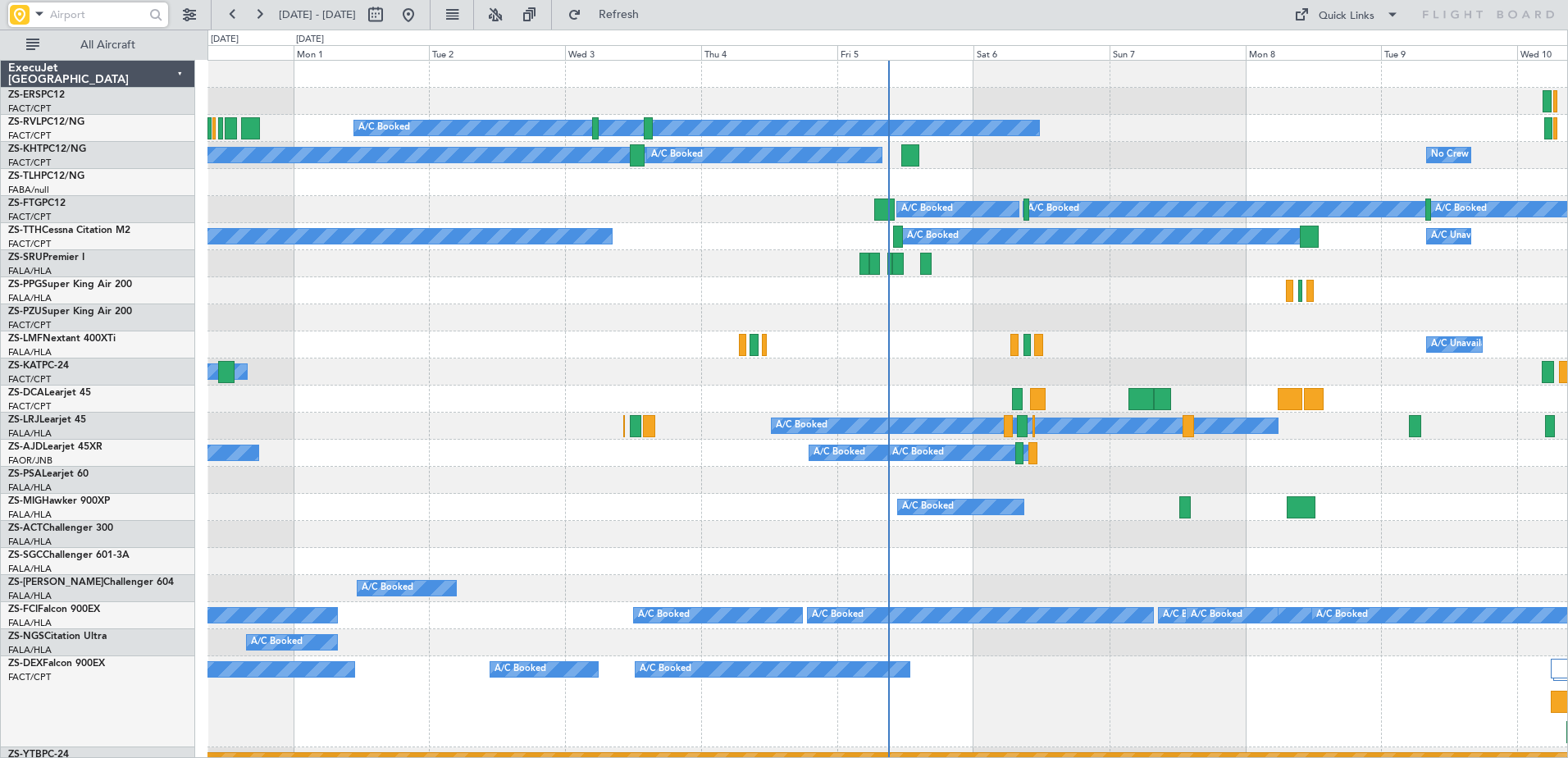
drag, startPoint x: 83, startPoint y: 15, endPoint x: 67, endPoint y: 8, distance: 17.5
click at [83, 15] on input "text" at bounding box center [97, 15] width 94 height 24
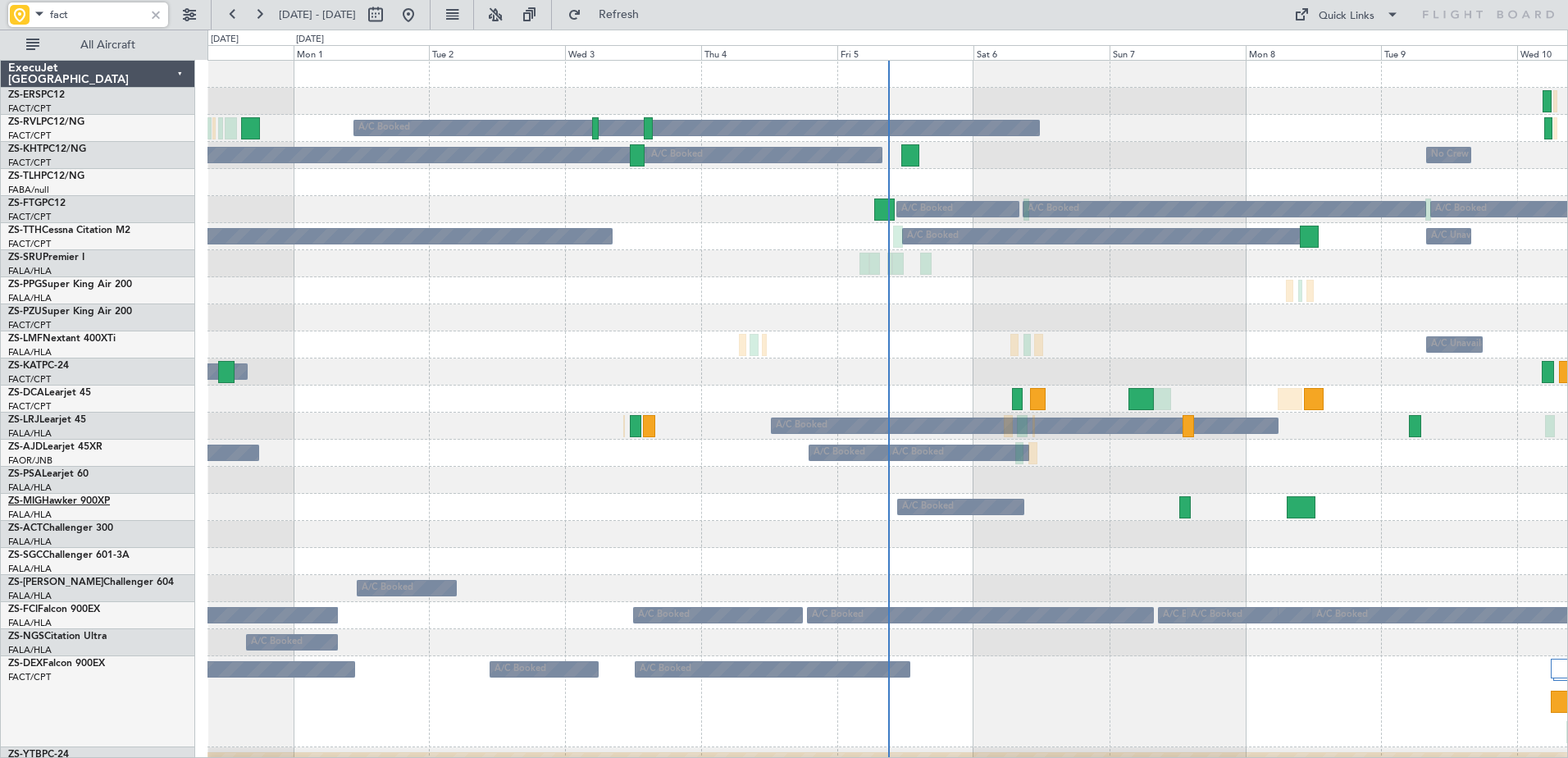
type input "fact"
